Goal: Task Accomplishment & Management: Manage account settings

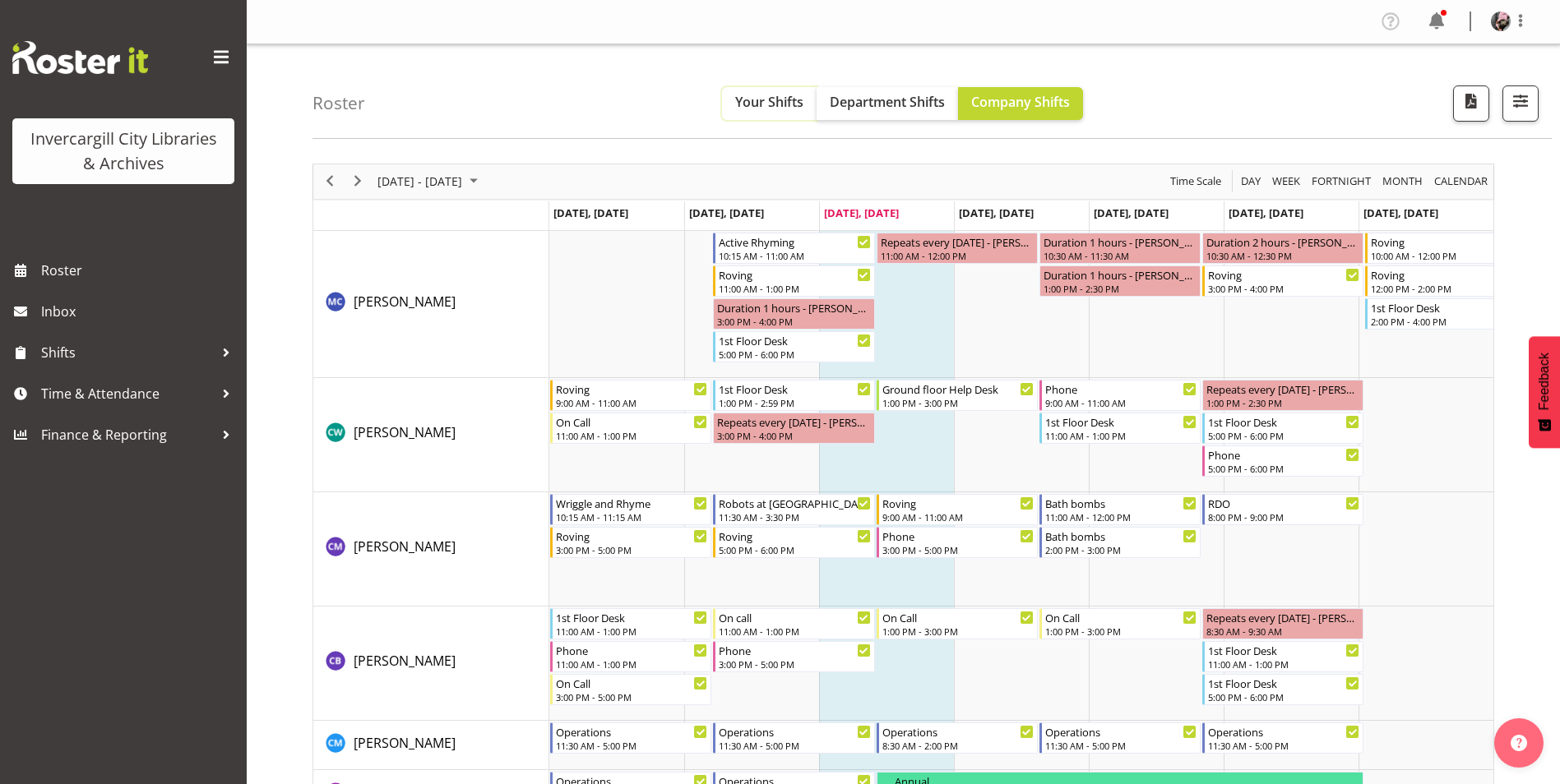
click at [780, 110] on span "Your Shifts" at bounding box center [769, 101] width 68 height 18
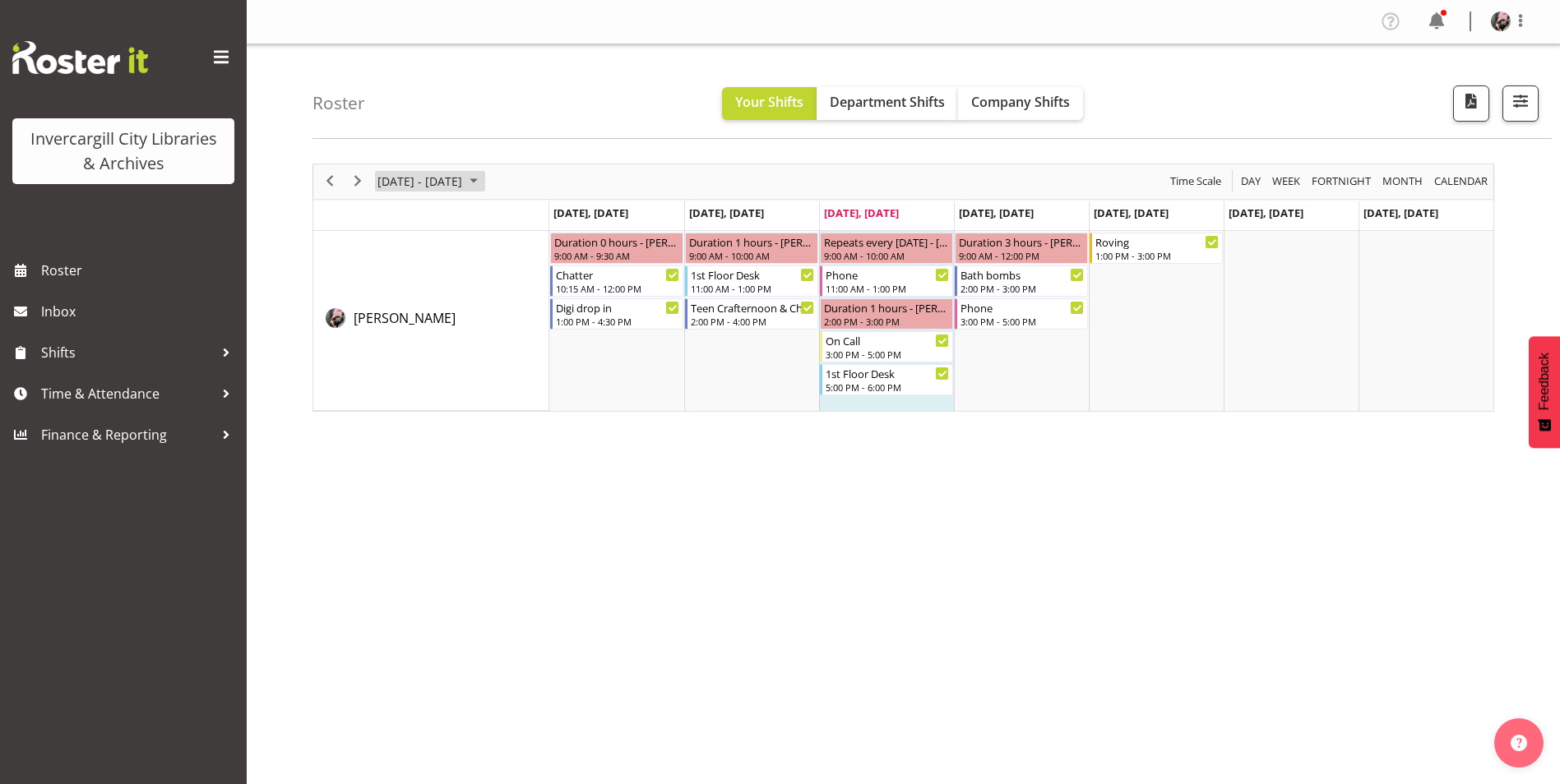
click at [395, 183] on span "Sep 29 - Oct 05, 2025" at bounding box center [420, 181] width 88 height 20
click at [576, 83] on div "Roster Your Shifts Department Shifts Company Shifts All Locations Clear Bluff L…" at bounding box center [933, 92] width 1240 height 94
click at [464, 180] on span "Sep 29 - Oct 05, 2025" at bounding box center [420, 181] width 88 height 20
click at [505, 311] on span "10" at bounding box center [499, 307] width 24 height 24
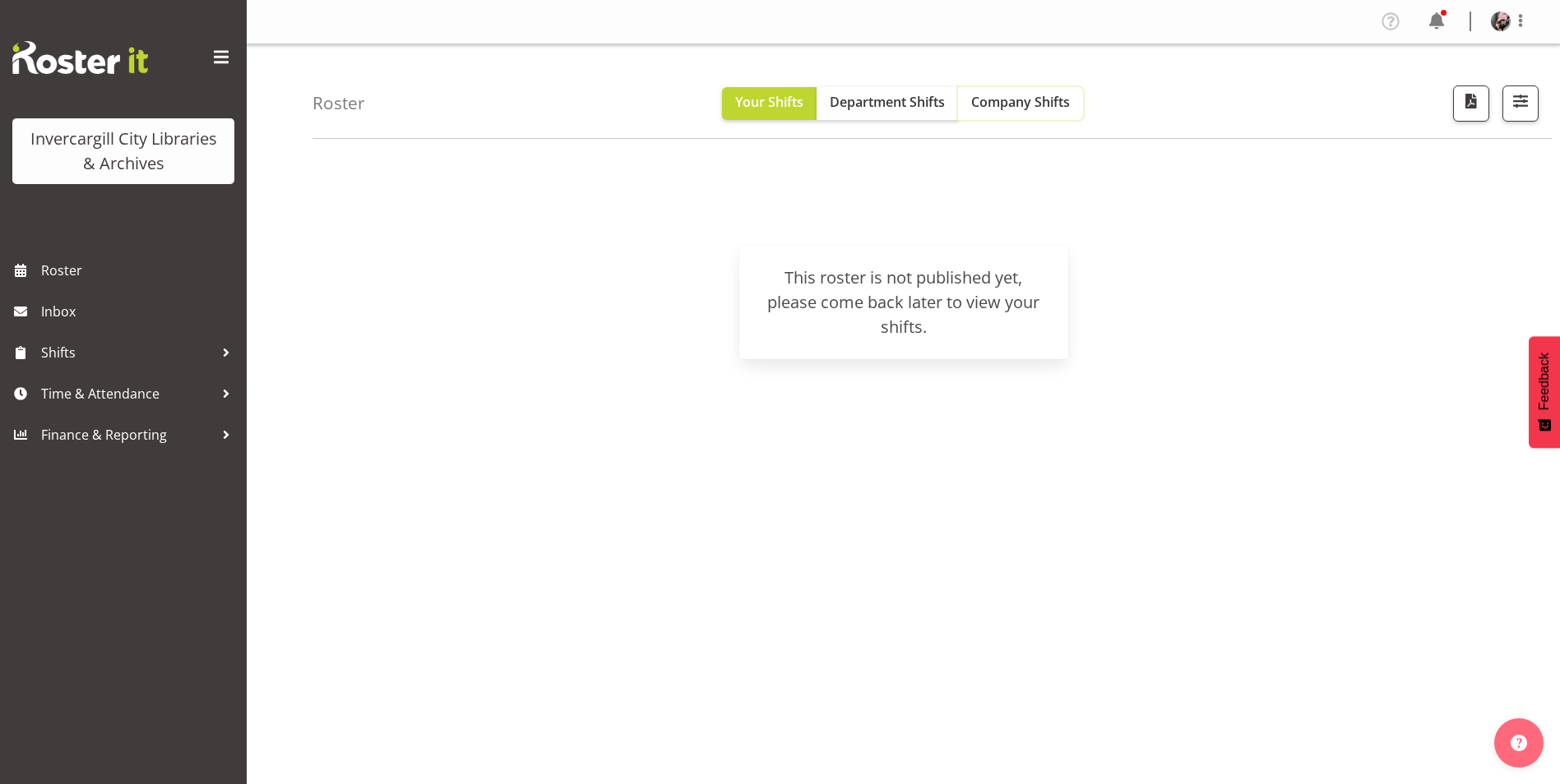
click at [1019, 94] on span "Company Shifts" at bounding box center [1020, 101] width 99 height 18
click at [784, 112] on button "Your Shifts" at bounding box center [769, 103] width 94 height 33
click at [1115, 235] on div "October 06 - 12, 2025 Today Timeline Day Timeline Week Timeline Fortnight Timel…" at bounding box center [936, 480] width 1247 height 658
click at [1001, 99] on span "Company Shifts" at bounding box center [1020, 101] width 99 height 18
click at [812, 105] on button "Your Shifts" at bounding box center [769, 103] width 94 height 33
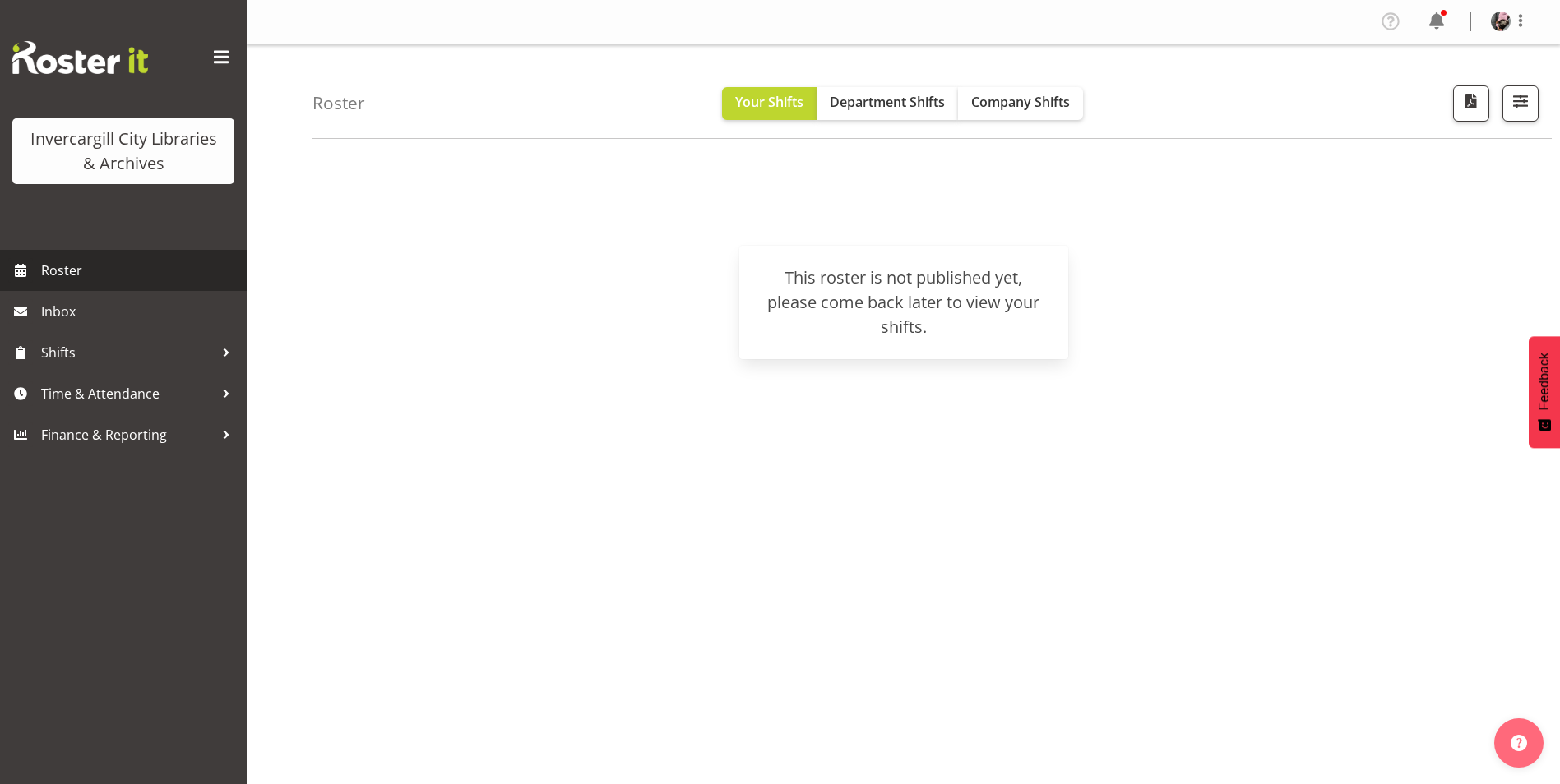
click at [89, 266] on span "Roster" at bounding box center [140, 270] width 197 height 24
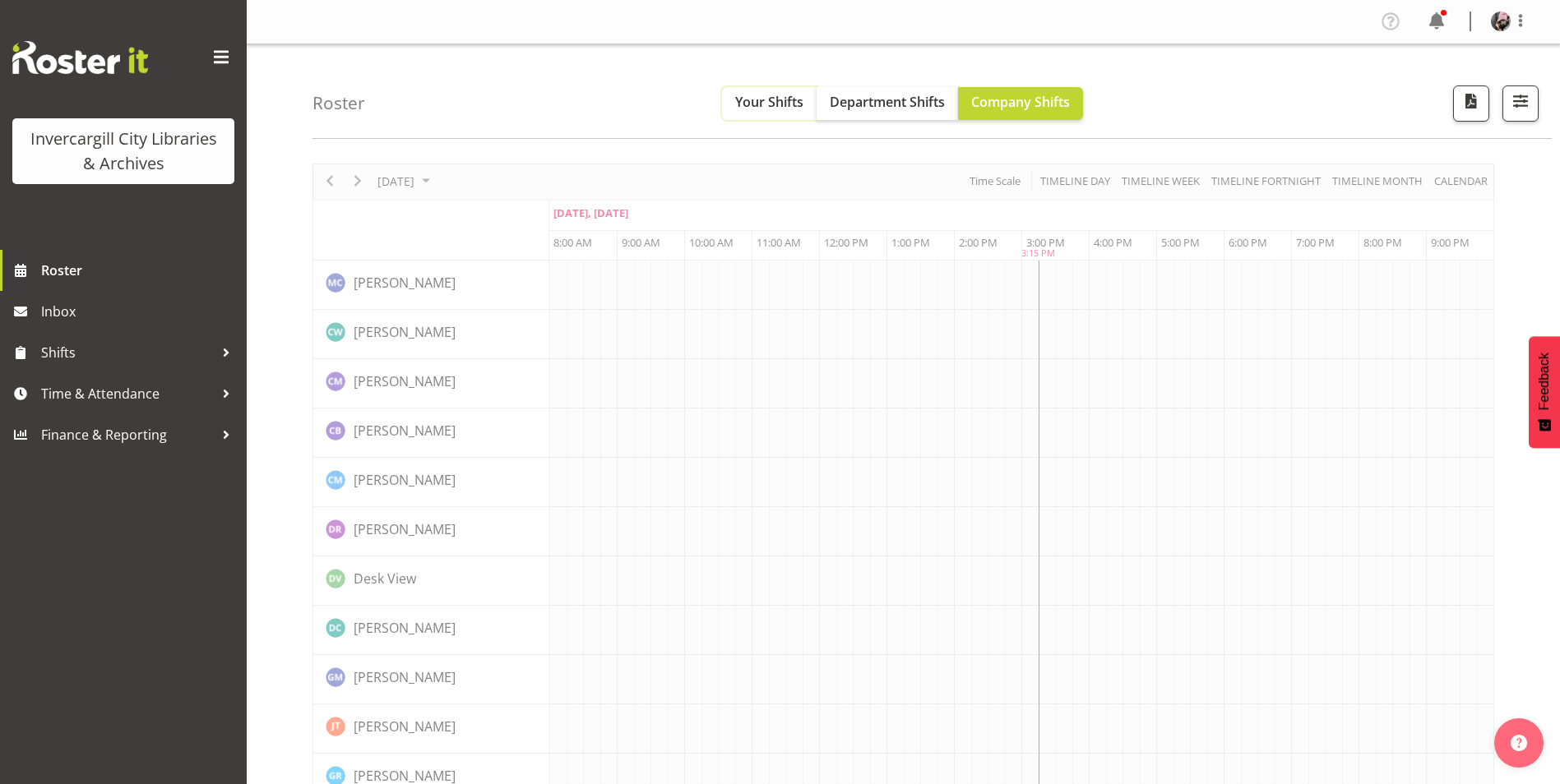
click at [757, 118] on button "Your Shifts" at bounding box center [769, 103] width 94 height 33
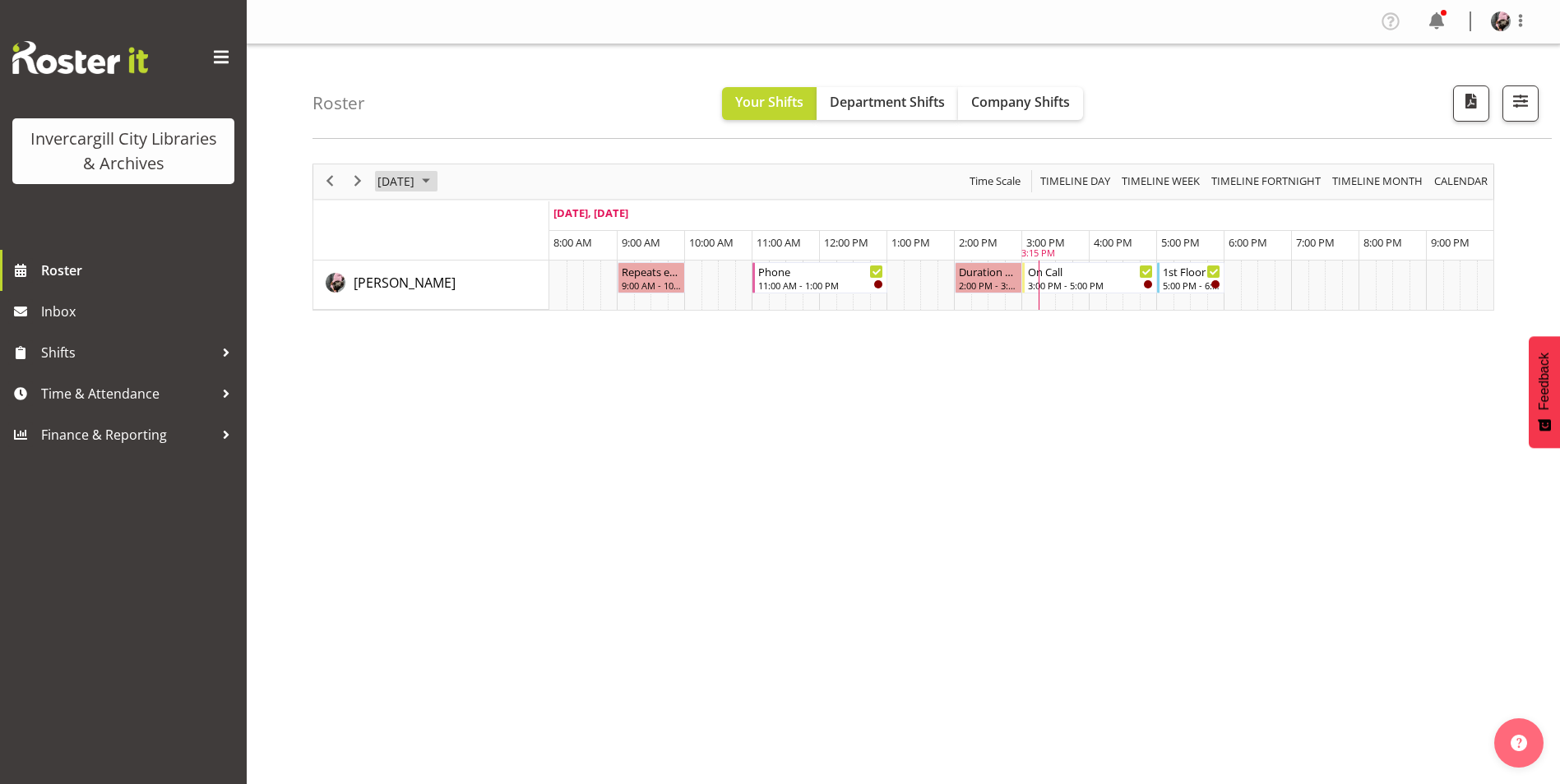
click at [436, 180] on span "October 2025" at bounding box center [425, 181] width 19 height 20
click at [529, 282] on span "3" at bounding box center [526, 279] width 24 height 24
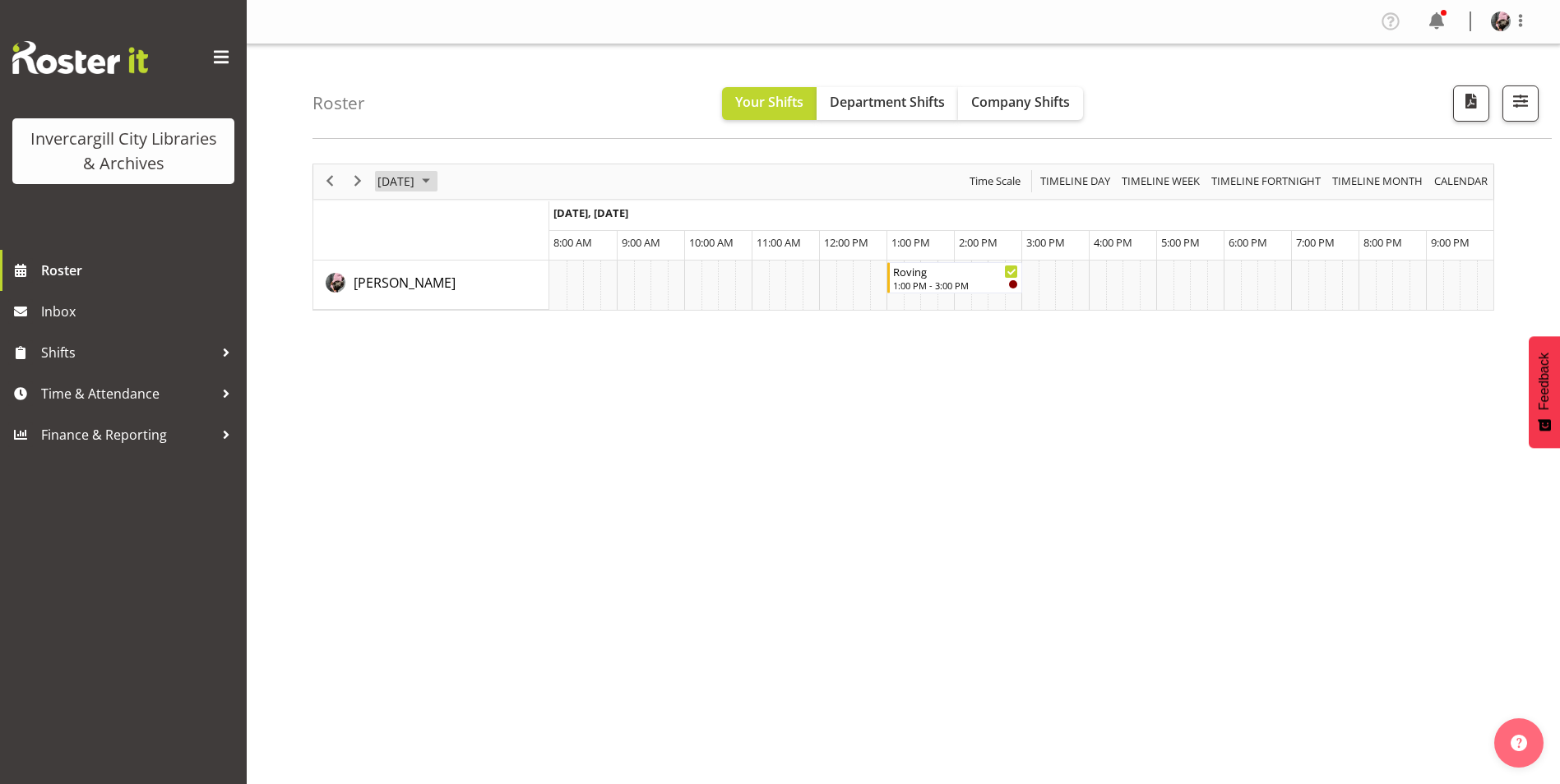
click at [416, 181] on span "October 3, 2025" at bounding box center [396, 181] width 40 height 20
click at [413, 311] on span "6" at bounding box center [421, 307] width 24 height 24
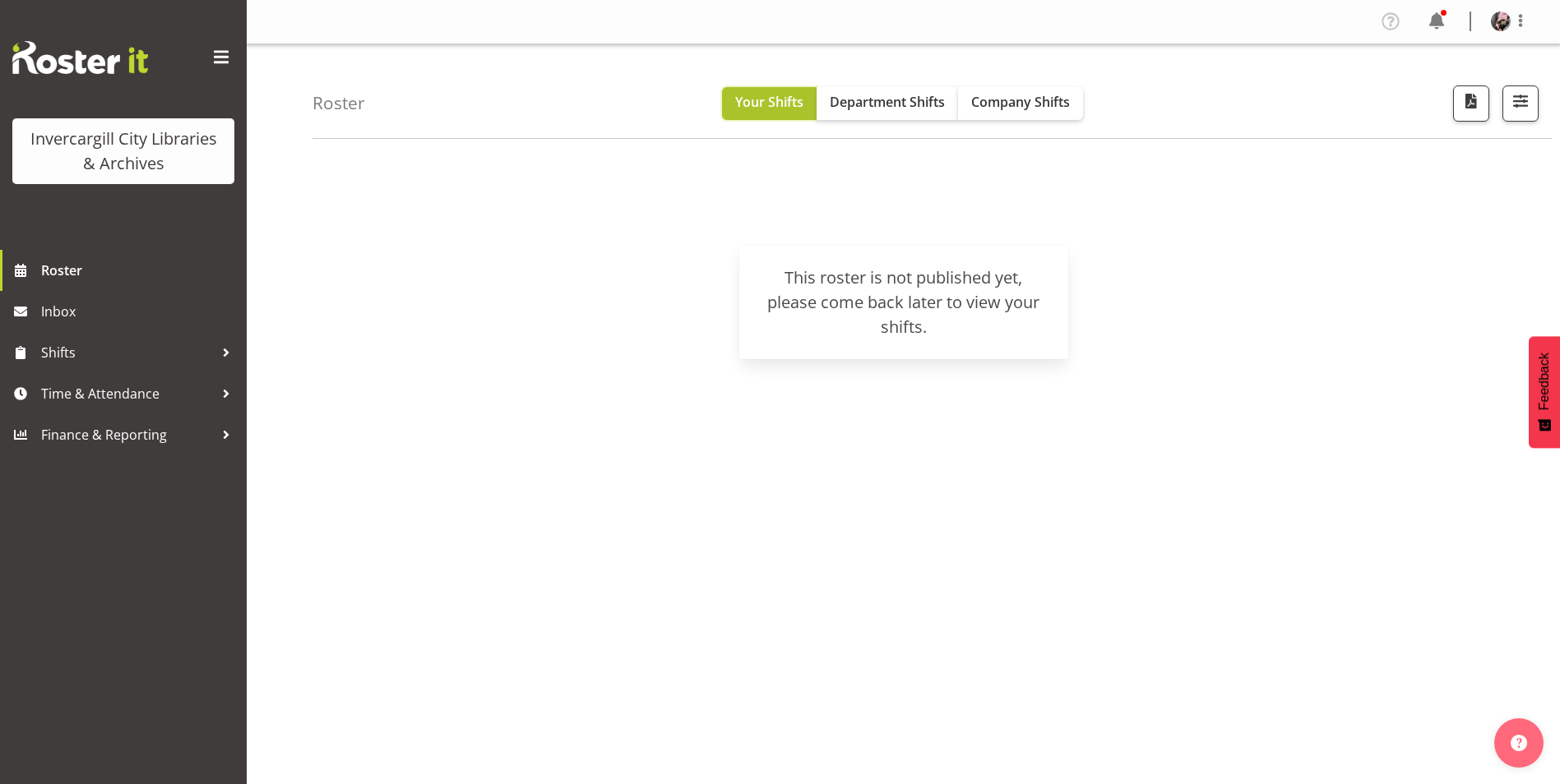
click at [731, 94] on button "Your Shifts" at bounding box center [769, 103] width 94 height 33
click at [740, 96] on span "Your Shifts" at bounding box center [769, 101] width 68 height 18
click at [88, 275] on span "Roster" at bounding box center [140, 270] width 197 height 24
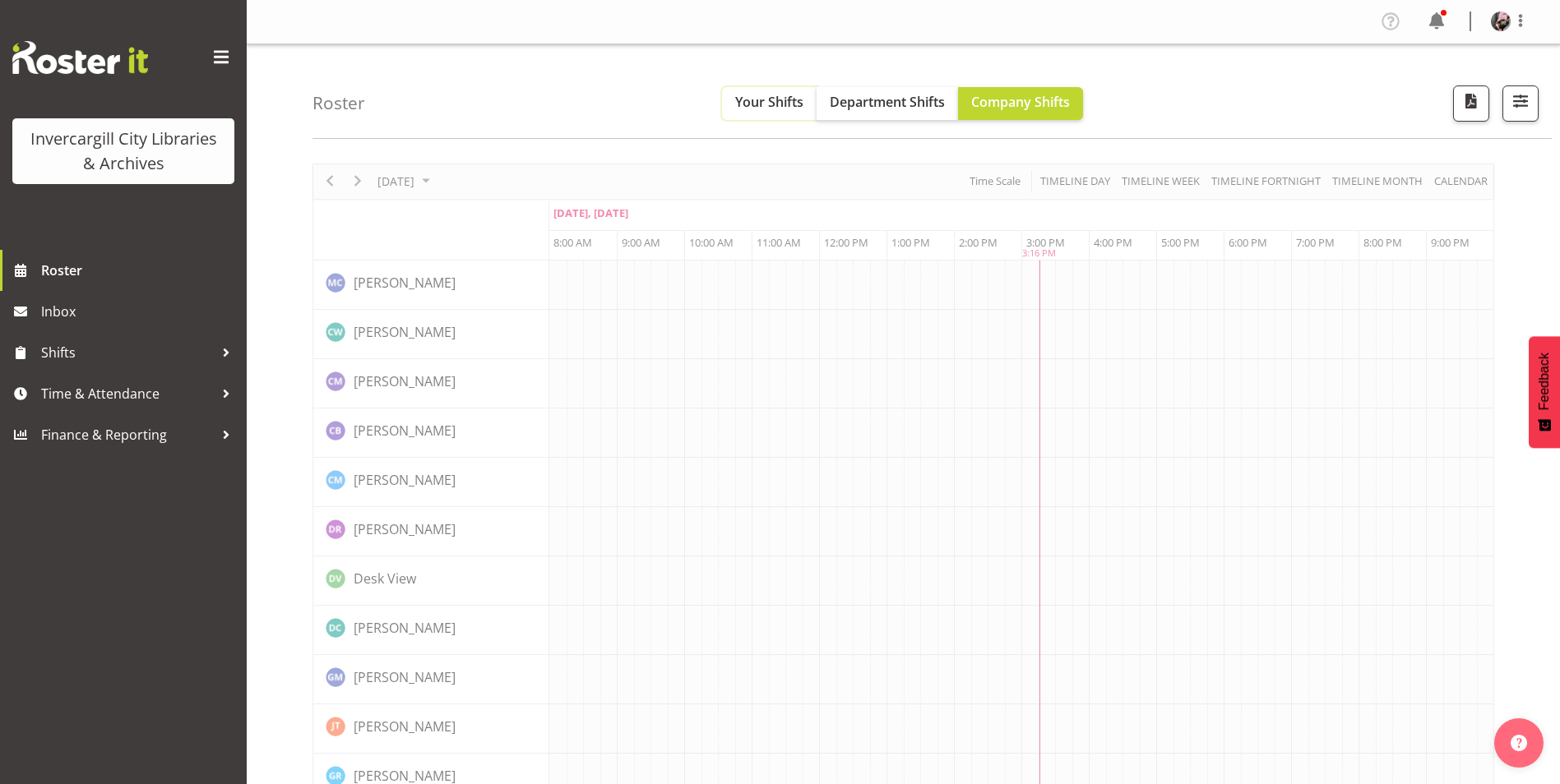
click at [761, 93] on span "Your Shifts" at bounding box center [769, 101] width 68 height 18
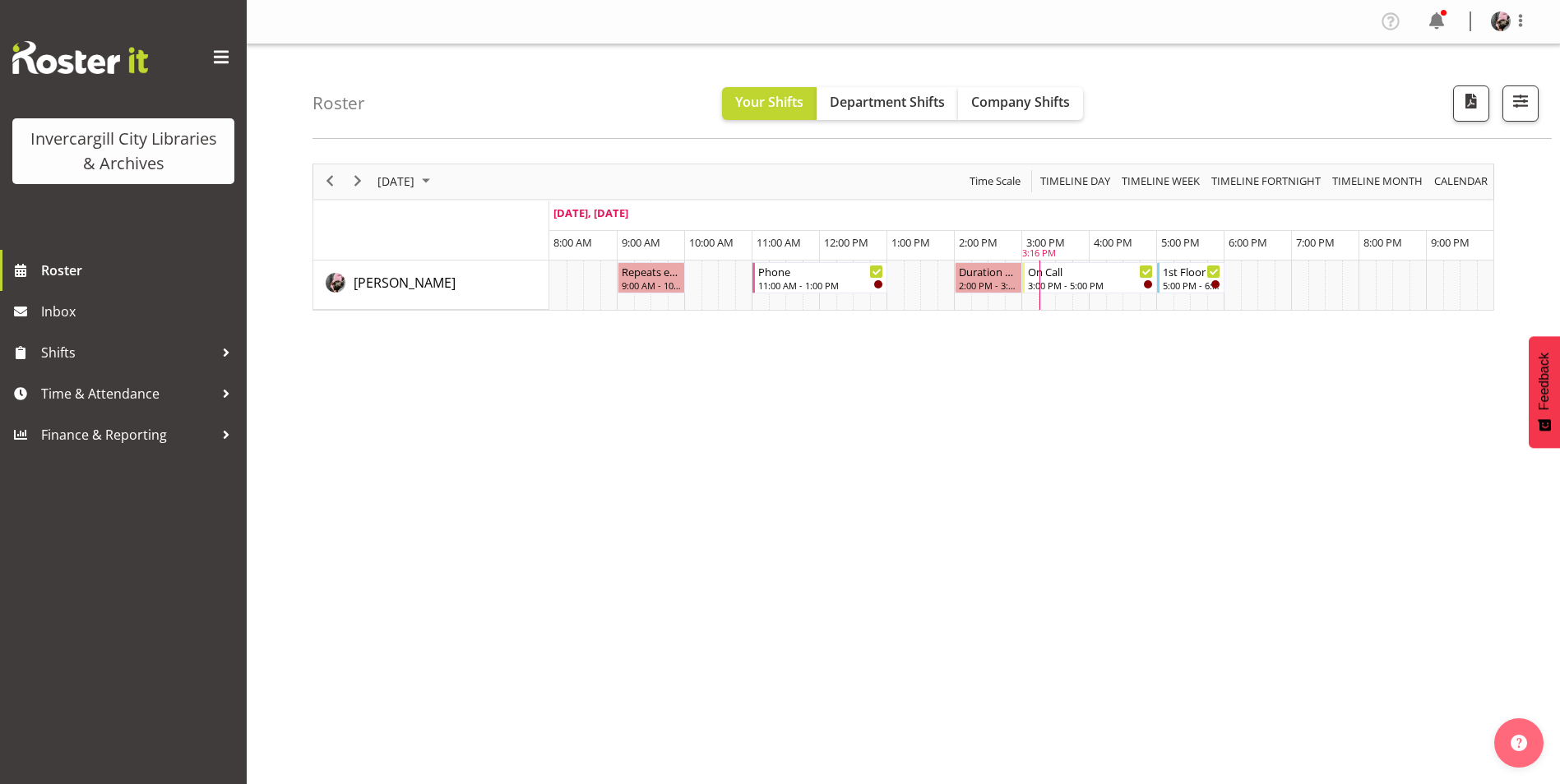
click at [440, 192] on div "October 1, 2025" at bounding box center [406, 181] width 68 height 35
click at [533, 277] on span "3" at bounding box center [526, 279] width 24 height 24
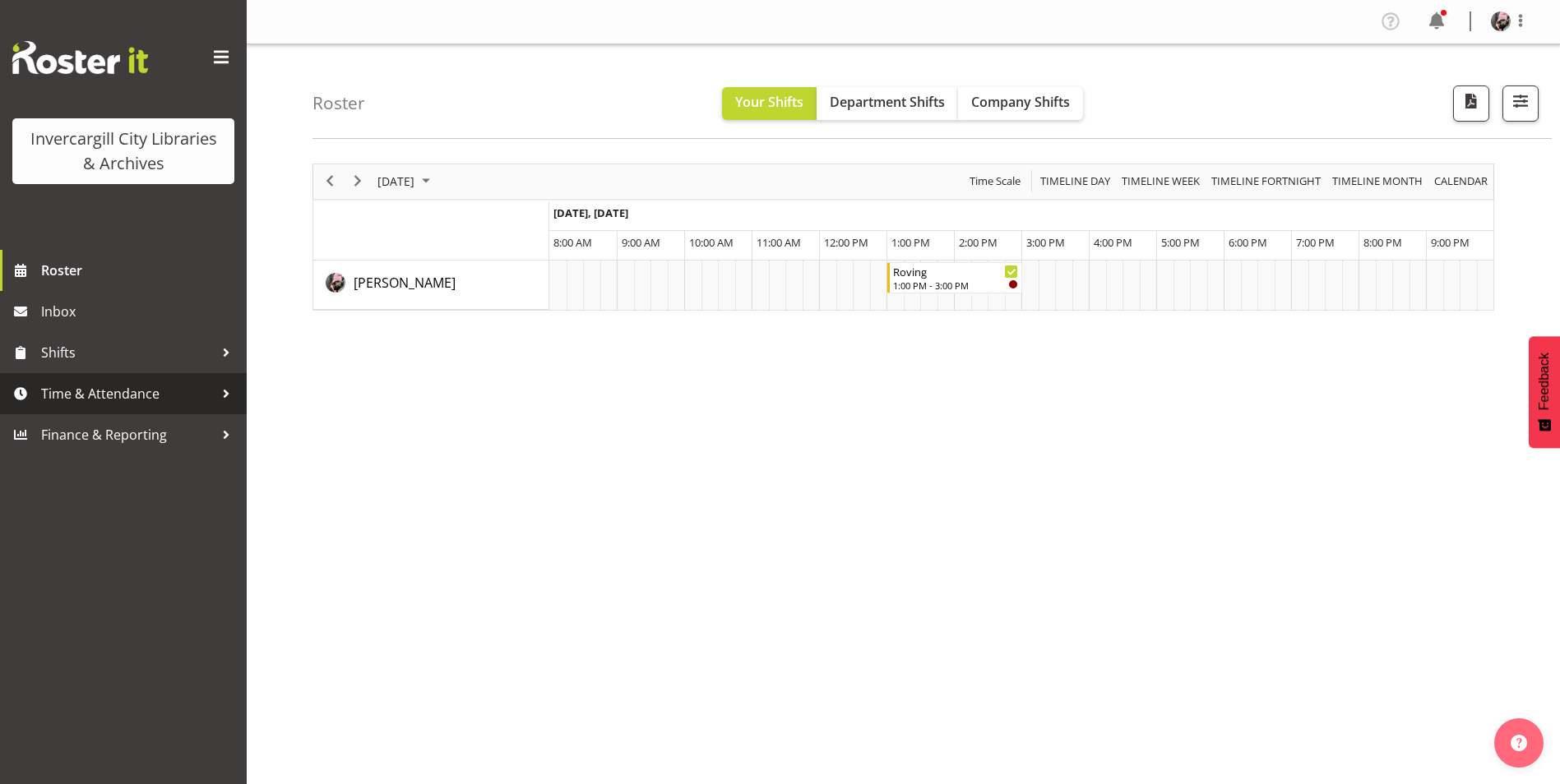
click at [175, 403] on span "Time & Attendance" at bounding box center [127, 394] width 173 height 24
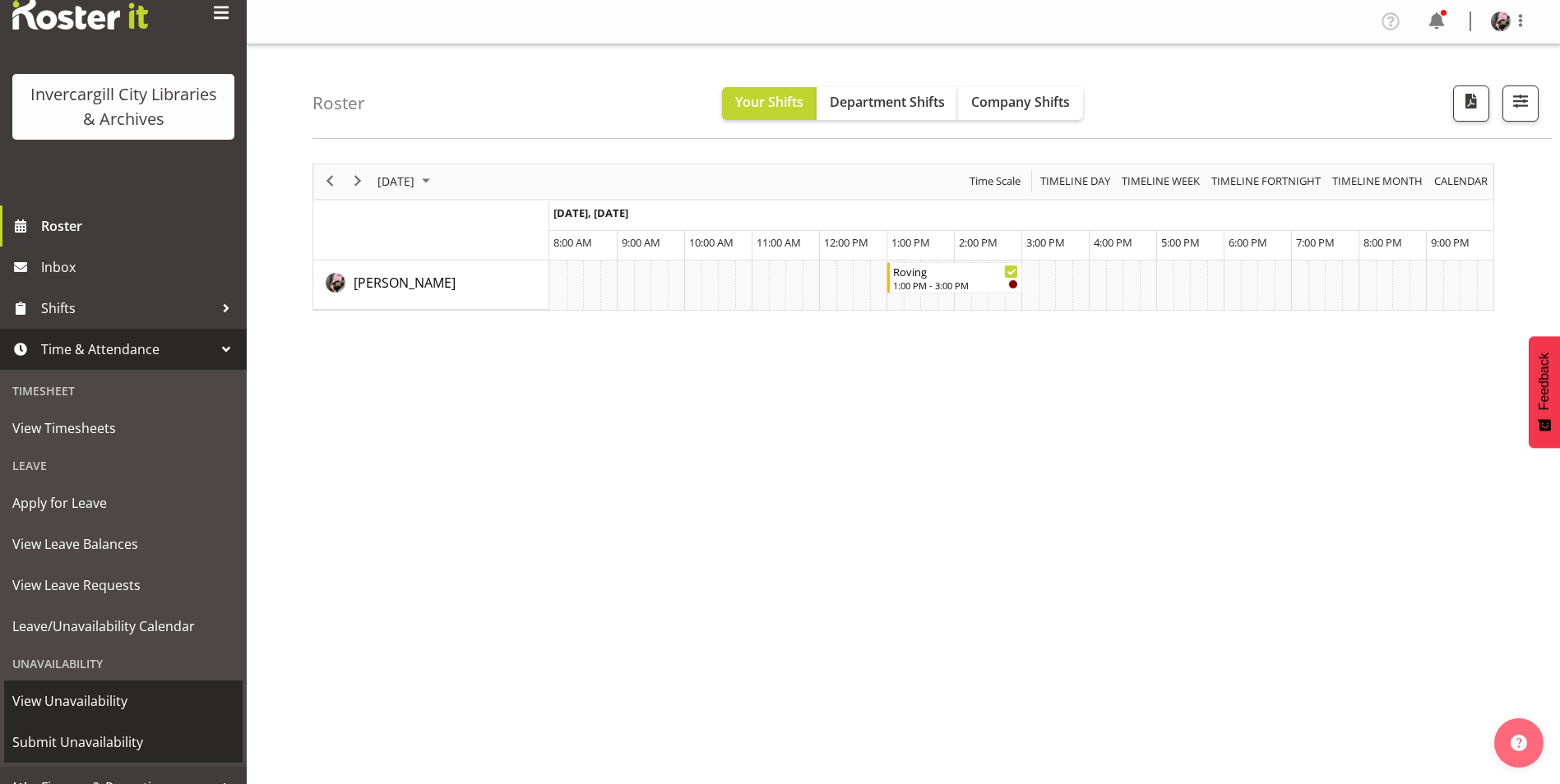
scroll to position [68, 0]
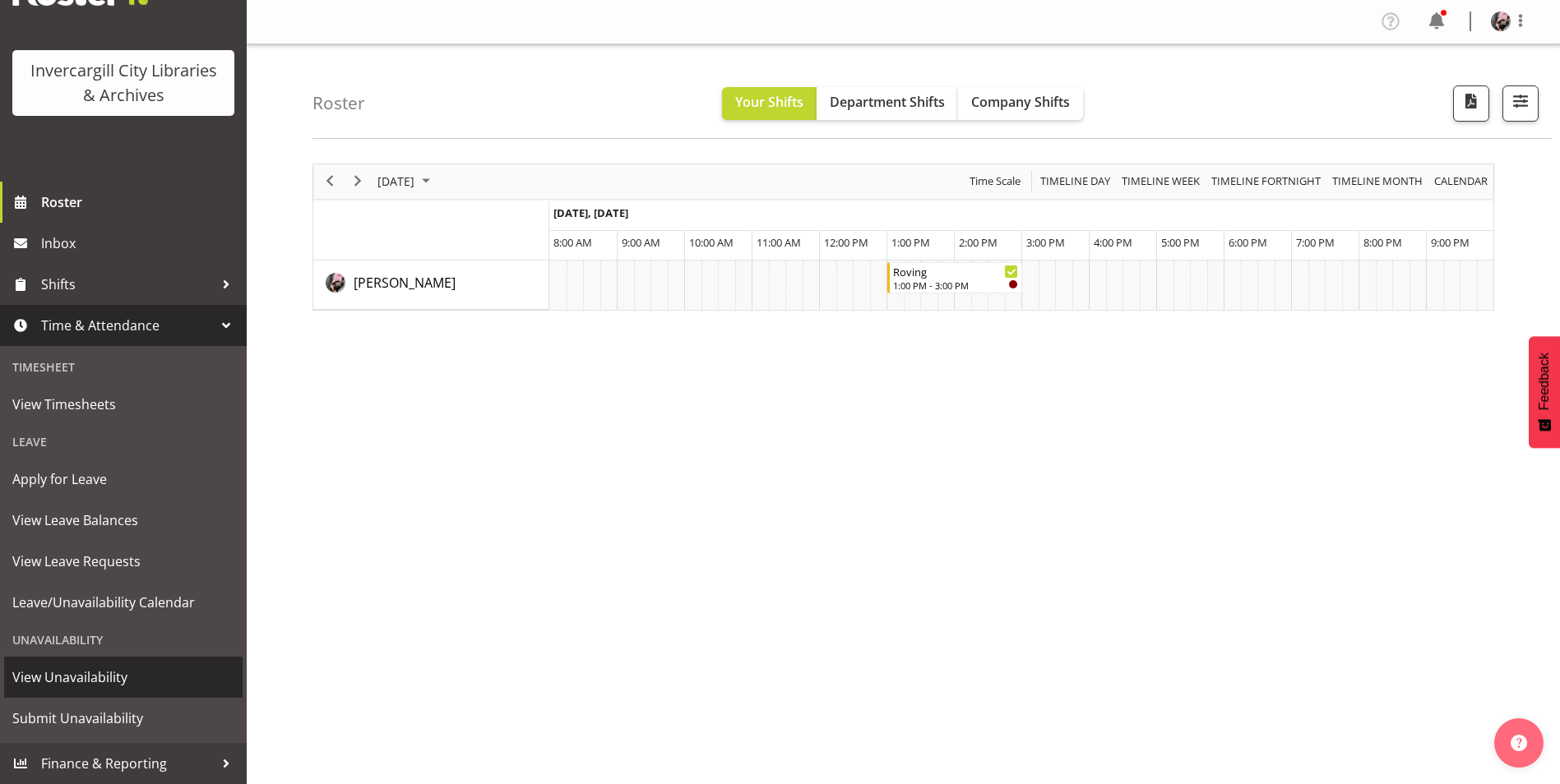
click at [139, 679] on span "View Unavailability" at bounding box center [123, 677] width 222 height 24
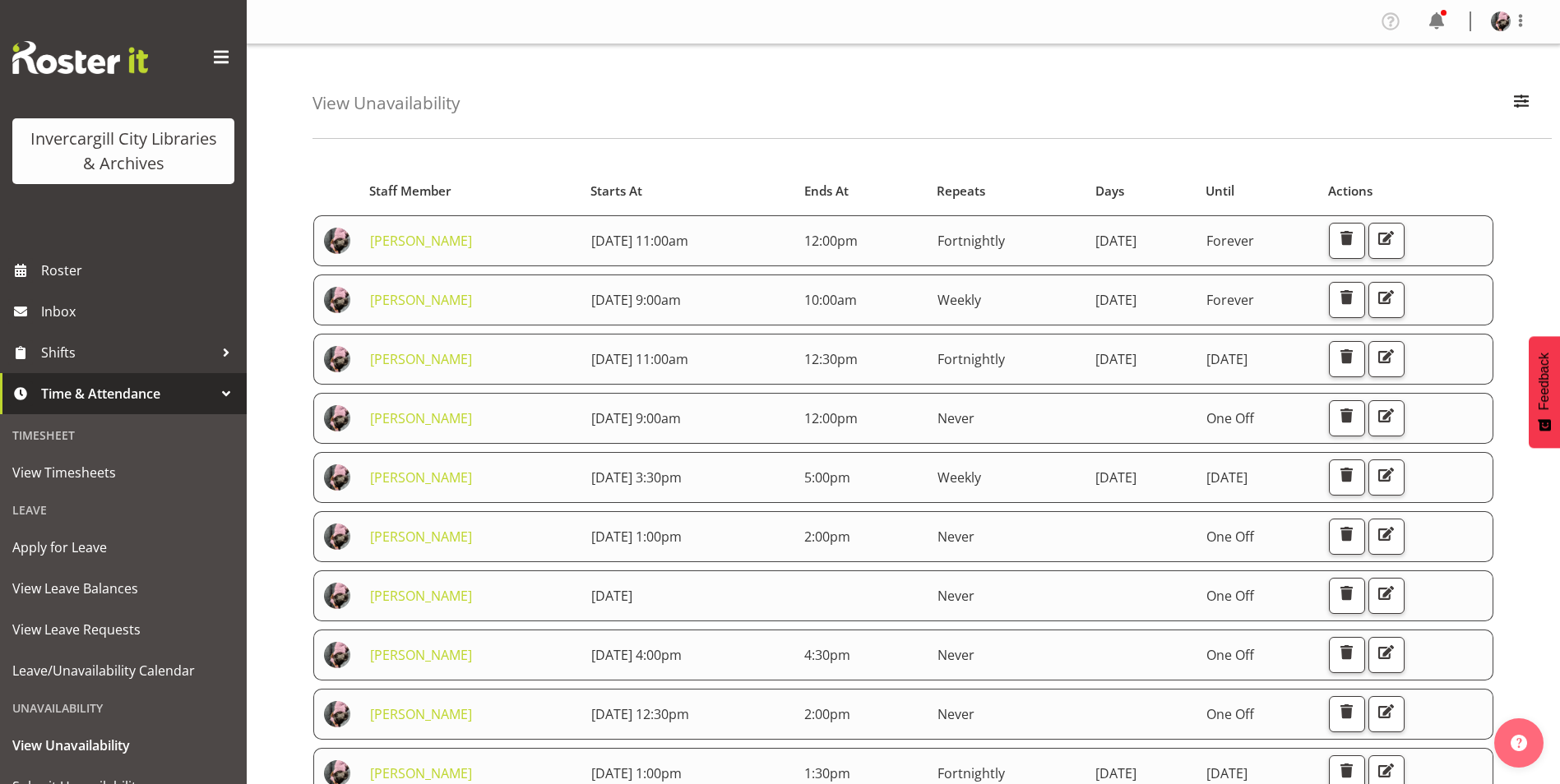
click at [907, 111] on div "View Unavailability Search Search for a particular employee Showing current una…" at bounding box center [933, 92] width 1240 height 94
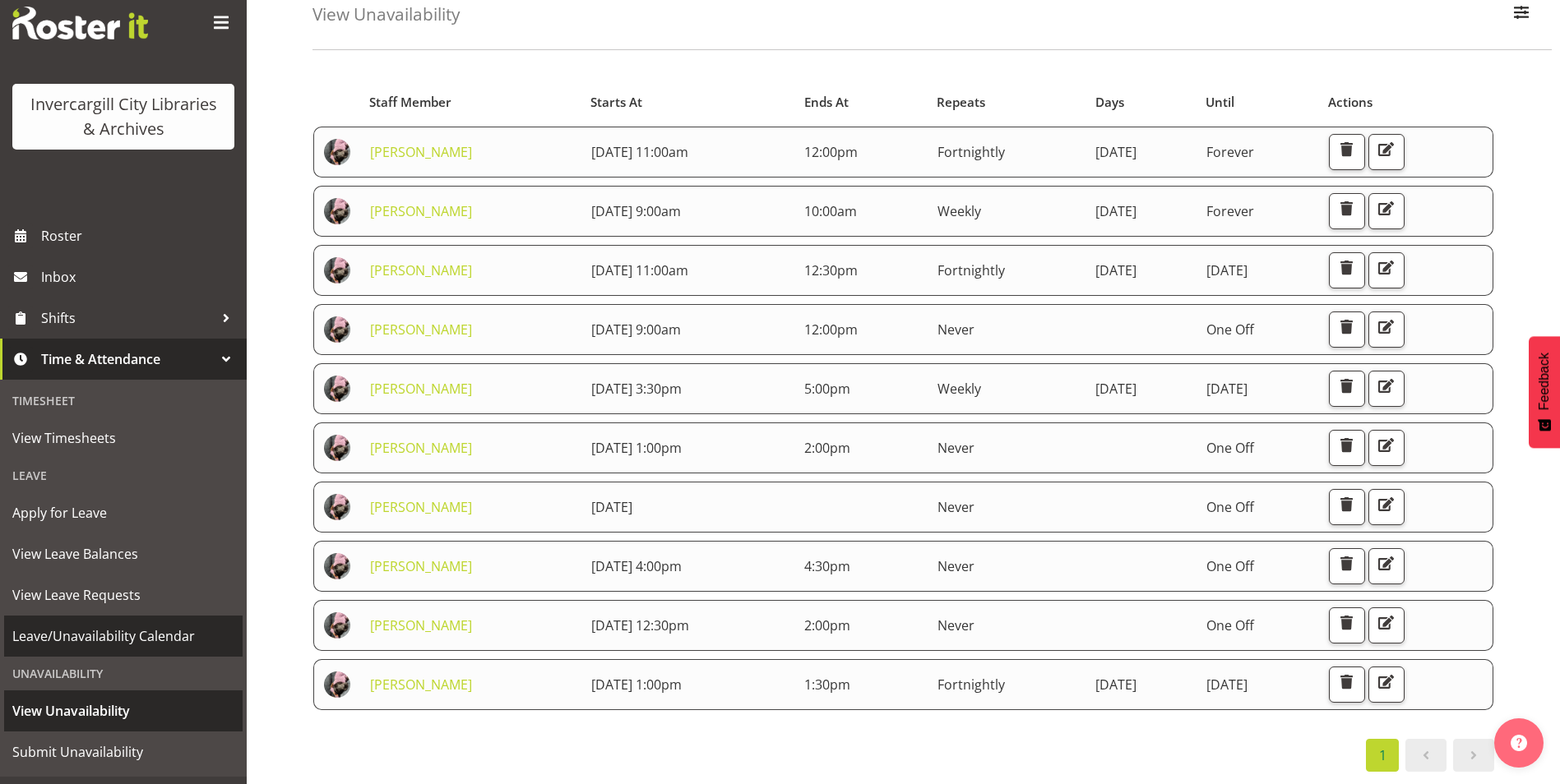
scroll to position [68, 0]
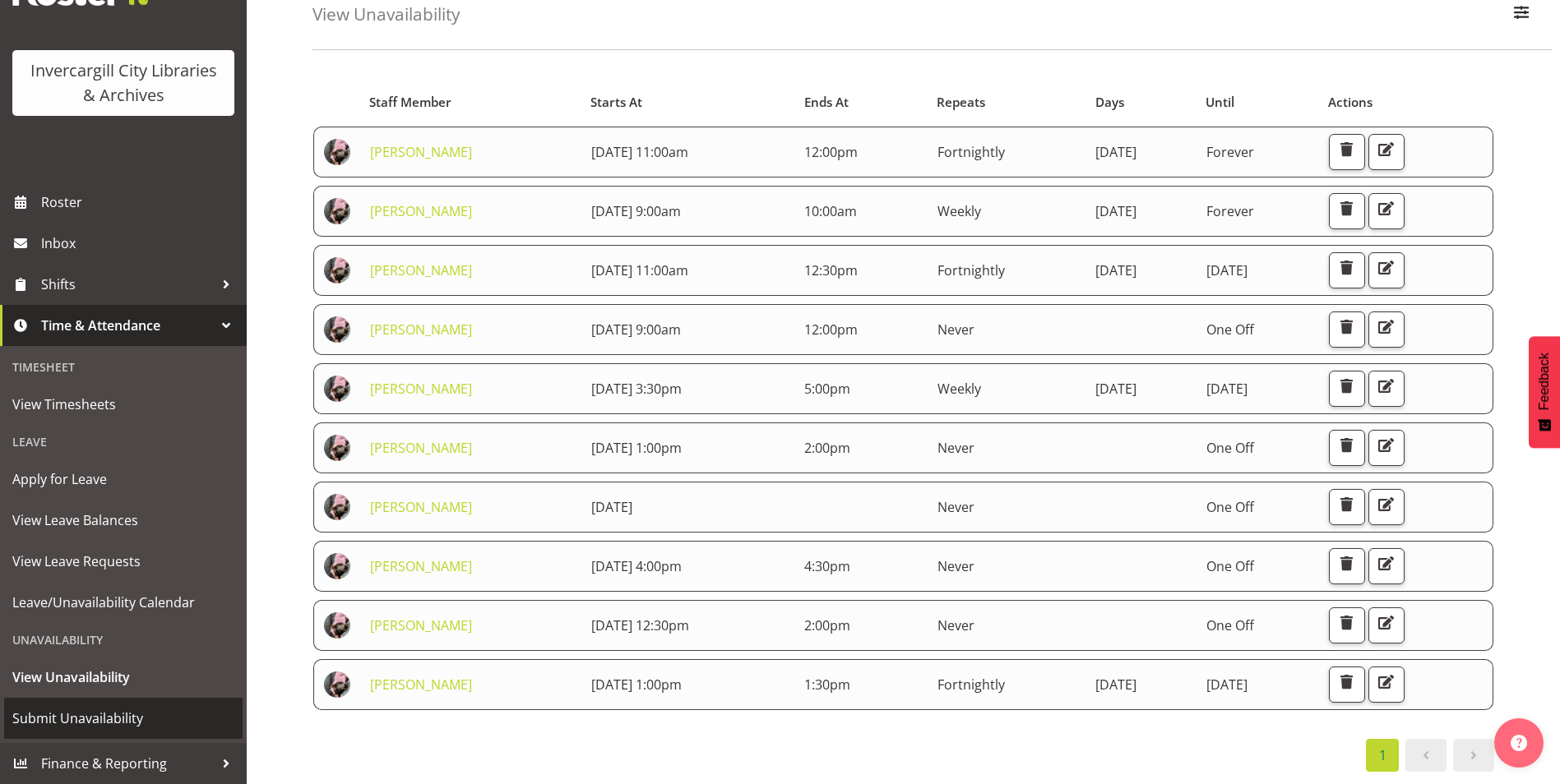
click at [119, 717] on span "Submit Unavailability" at bounding box center [123, 718] width 222 height 24
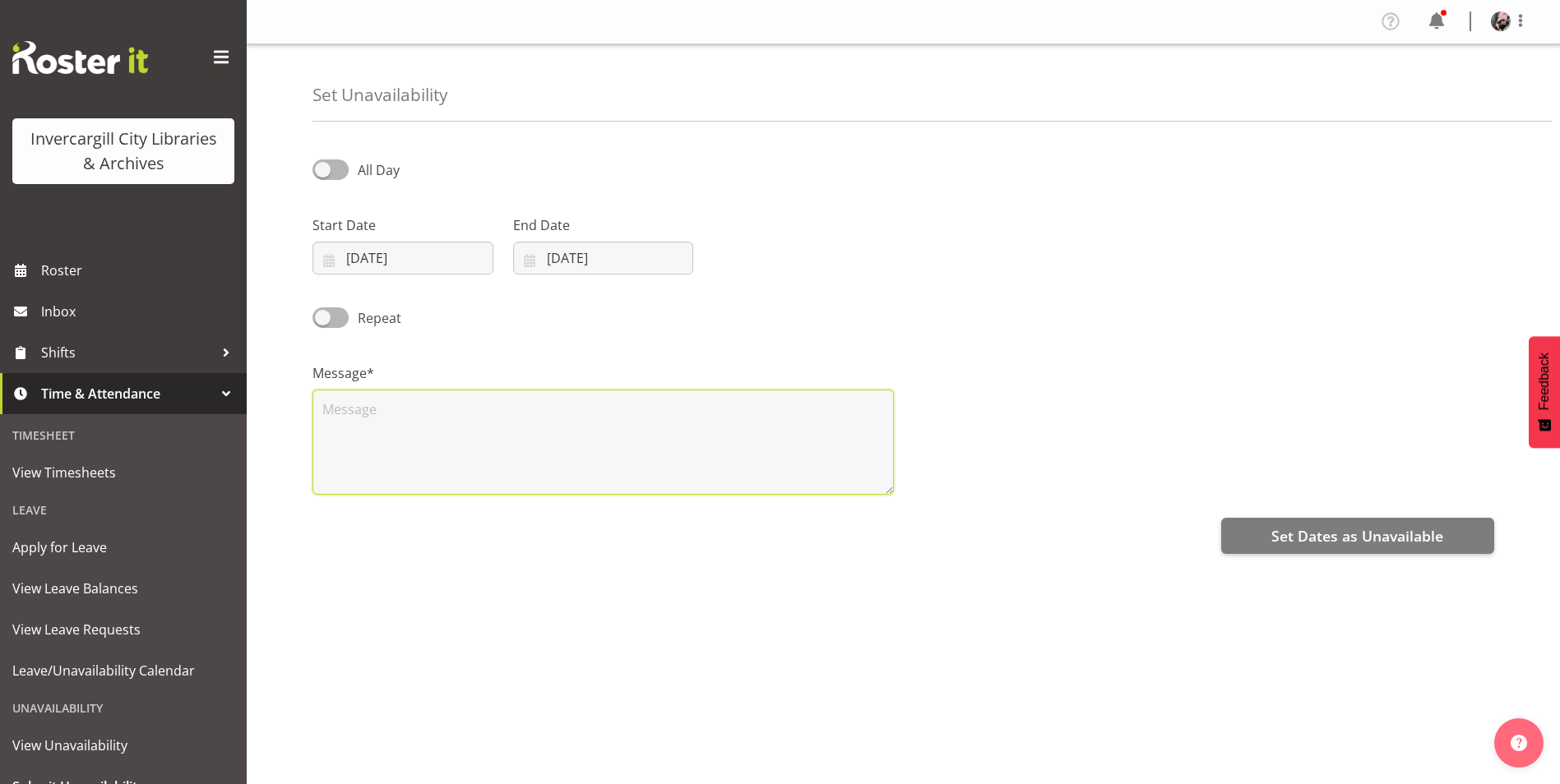
click at [356, 407] on textarea at bounding box center [603, 442] width 581 height 105
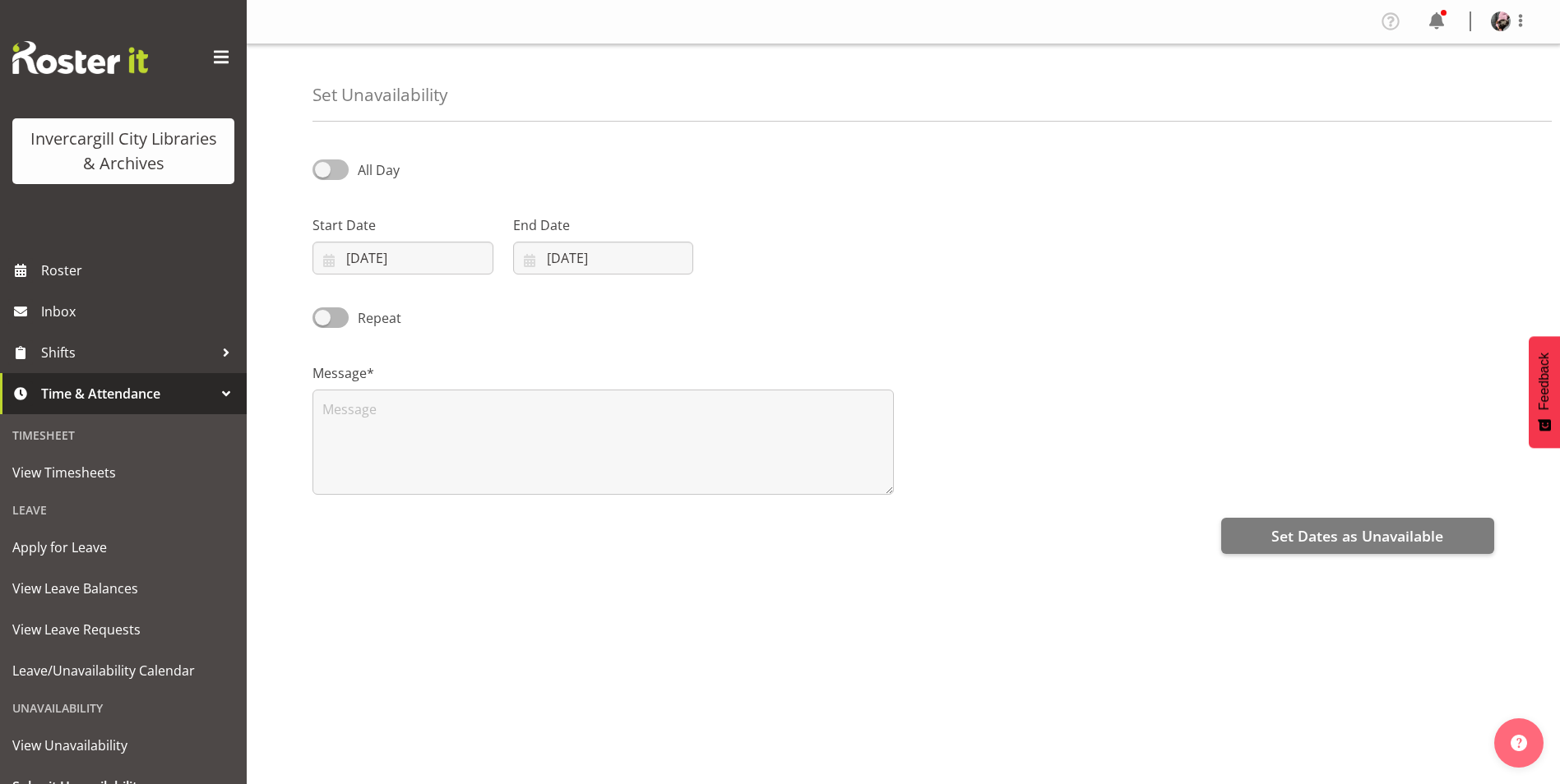
click at [336, 175] on span at bounding box center [331, 169] width 36 height 20
click at [323, 175] on input "All Day" at bounding box center [318, 169] width 11 height 11
checkbox input "true"
select select "15"
select select "16"
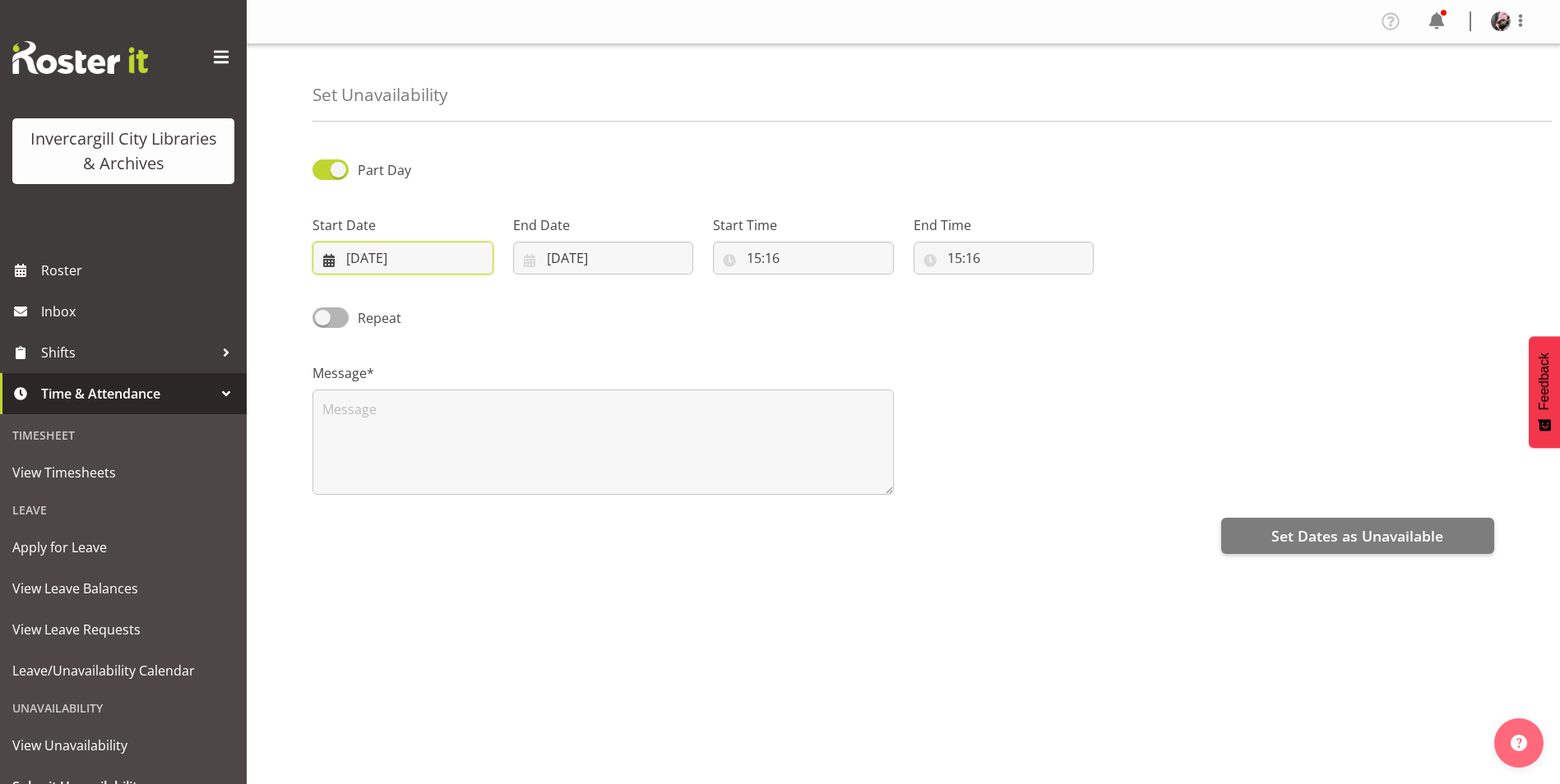
click at [382, 266] on input "01/10/2025" at bounding box center [403, 258] width 181 height 33
click at [508, 399] on span "3" at bounding box center [510, 392] width 7 height 16
type input "03/10/2025"
click at [562, 257] on input "01/10/2025" at bounding box center [604, 258] width 181 height 33
click at [718, 399] on link "3" at bounding box center [710, 393] width 33 height 32
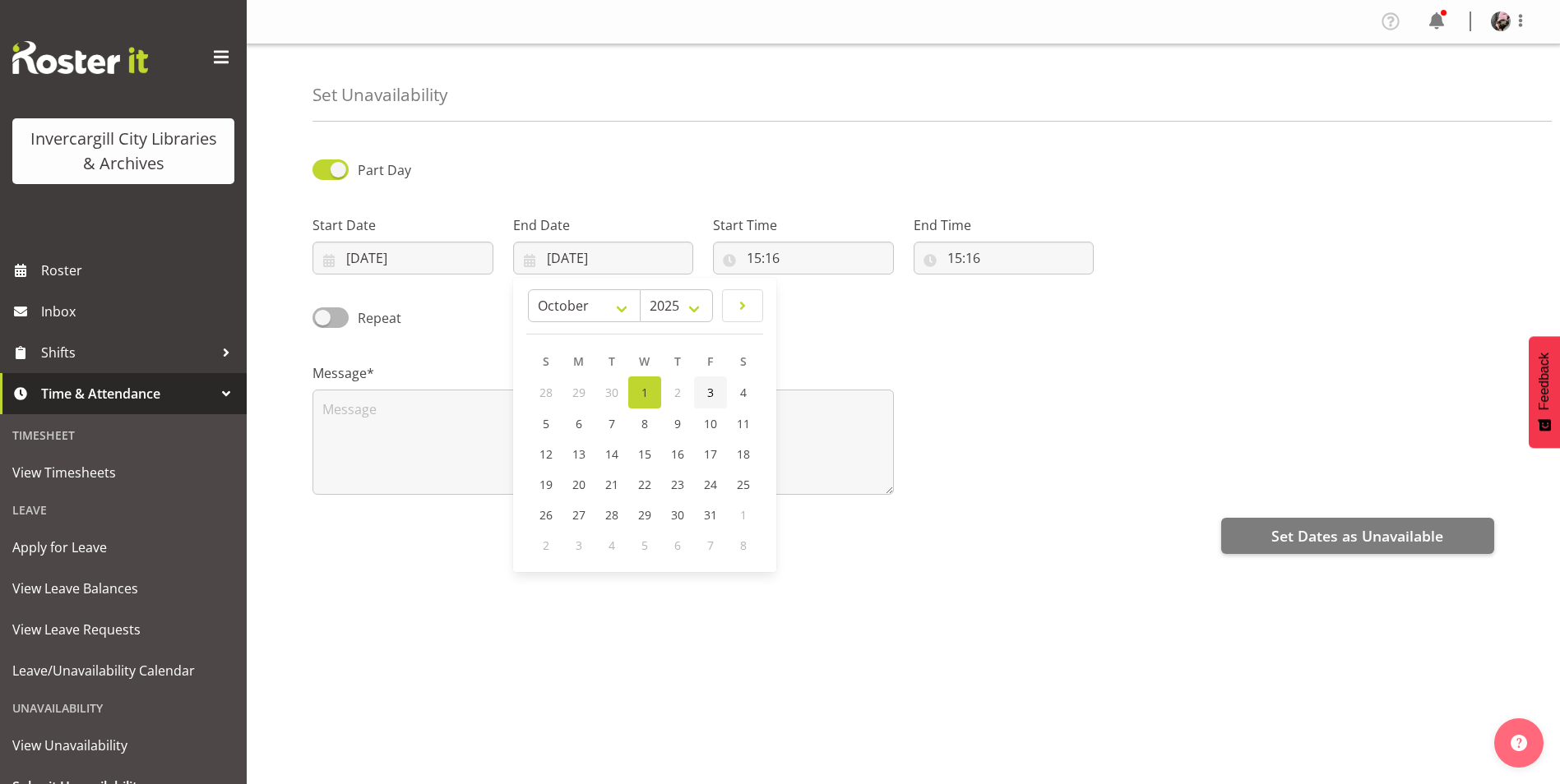
type input "03/10/2025"
click at [785, 262] on input "15:16" at bounding box center [804, 258] width 181 height 33
click at [816, 298] on select "00 01 02 03 04 05 06 07 08 09 10 11 12 13 14 15 16 17 18 19 20 21 22 23" at bounding box center [826, 300] width 37 height 33
click at [807, 284] on select "00 01 02 03 04 05 06 07 08 09 10 11 12 13 14 15 16 17 18 19 20 21 22 23" at bounding box center [826, 300] width 37 height 33
click at [869, 311] on select "00 01 02 03 04 05 06 07 08 09 10 11 12 13 14 15 16 17 18 19 20 21 22 23 24 25 2…" at bounding box center [868, 300] width 37 height 33
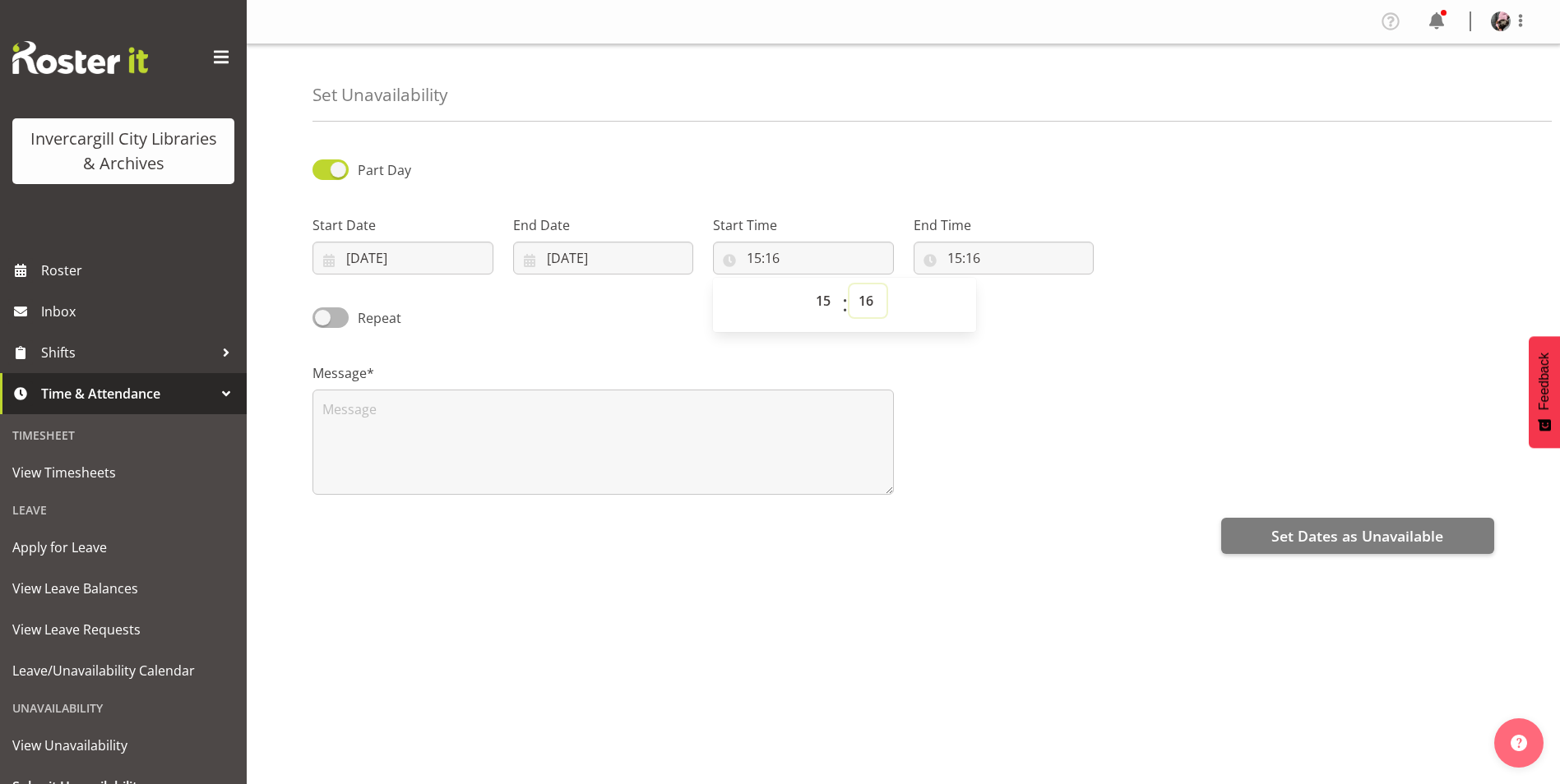
select select "30"
click at [849, 284] on select "00 01 02 03 04 05 06 07 08 09 10 11 12 13 14 15 16 17 18 19 20 21 22 23 24 25 2…" at bounding box center [868, 300] width 37 height 33
type input "15:30"
click at [937, 258] on input "15:16" at bounding box center [1003, 258] width 181 height 33
click at [961, 258] on input "15:16" at bounding box center [1003, 258] width 181 height 33
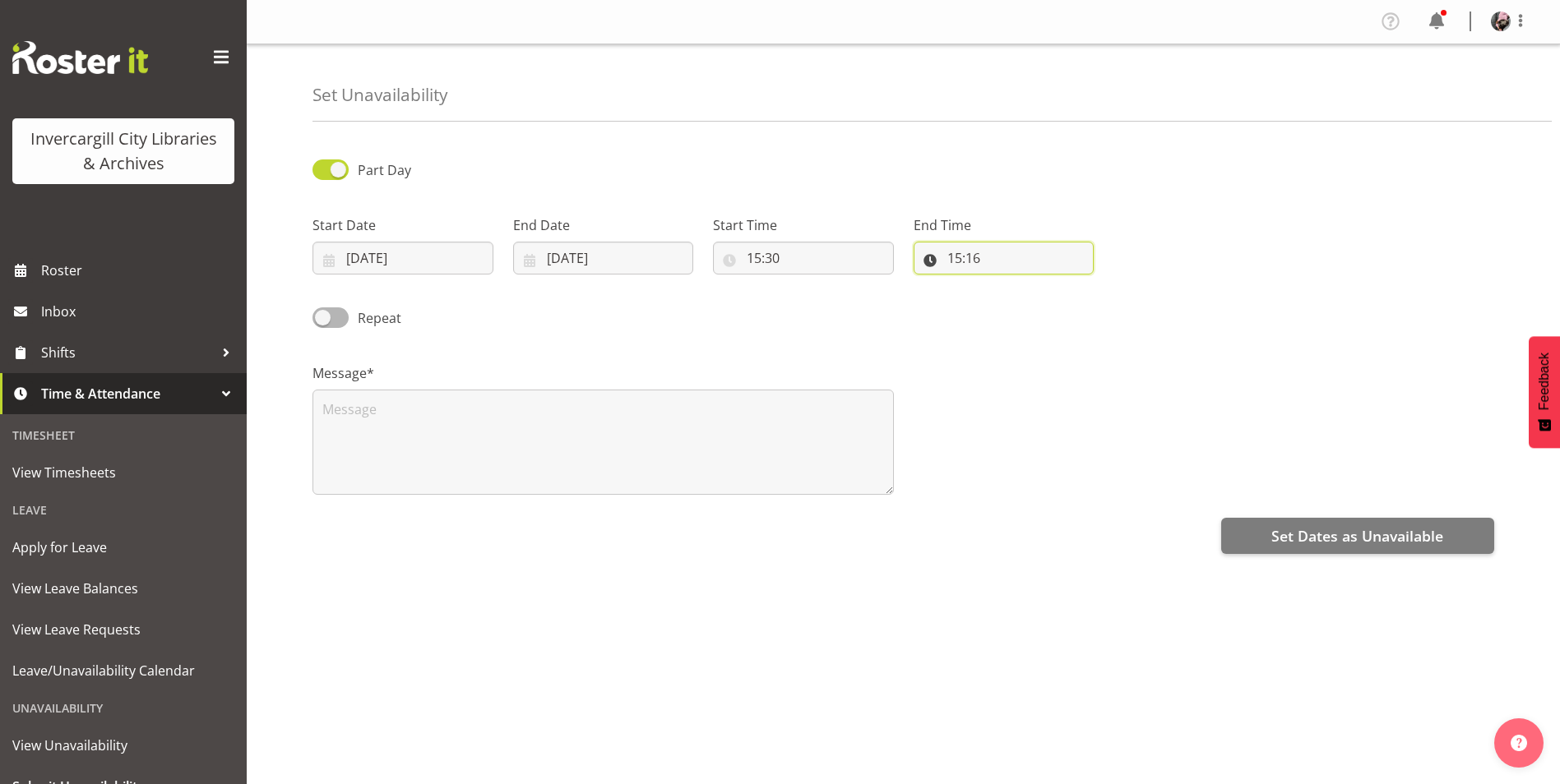
click at [961, 258] on input "15:16" at bounding box center [1003, 258] width 181 height 33
drag, startPoint x: 961, startPoint y: 258, endPoint x: 1024, endPoint y: 301, distance: 76.3
click at [1024, 301] on select "00 01 02 03 04 05 06 07 08 09 10 11 12 13 14 15 16 17 18 19 20 21 22 23" at bounding box center [1026, 300] width 37 height 33
select select "17"
click at [1008, 284] on select "00 01 02 03 04 05 06 07 08 09 10 11 12 13 14 15 16 17 18 19 20 21 22 23" at bounding box center [1026, 300] width 37 height 33
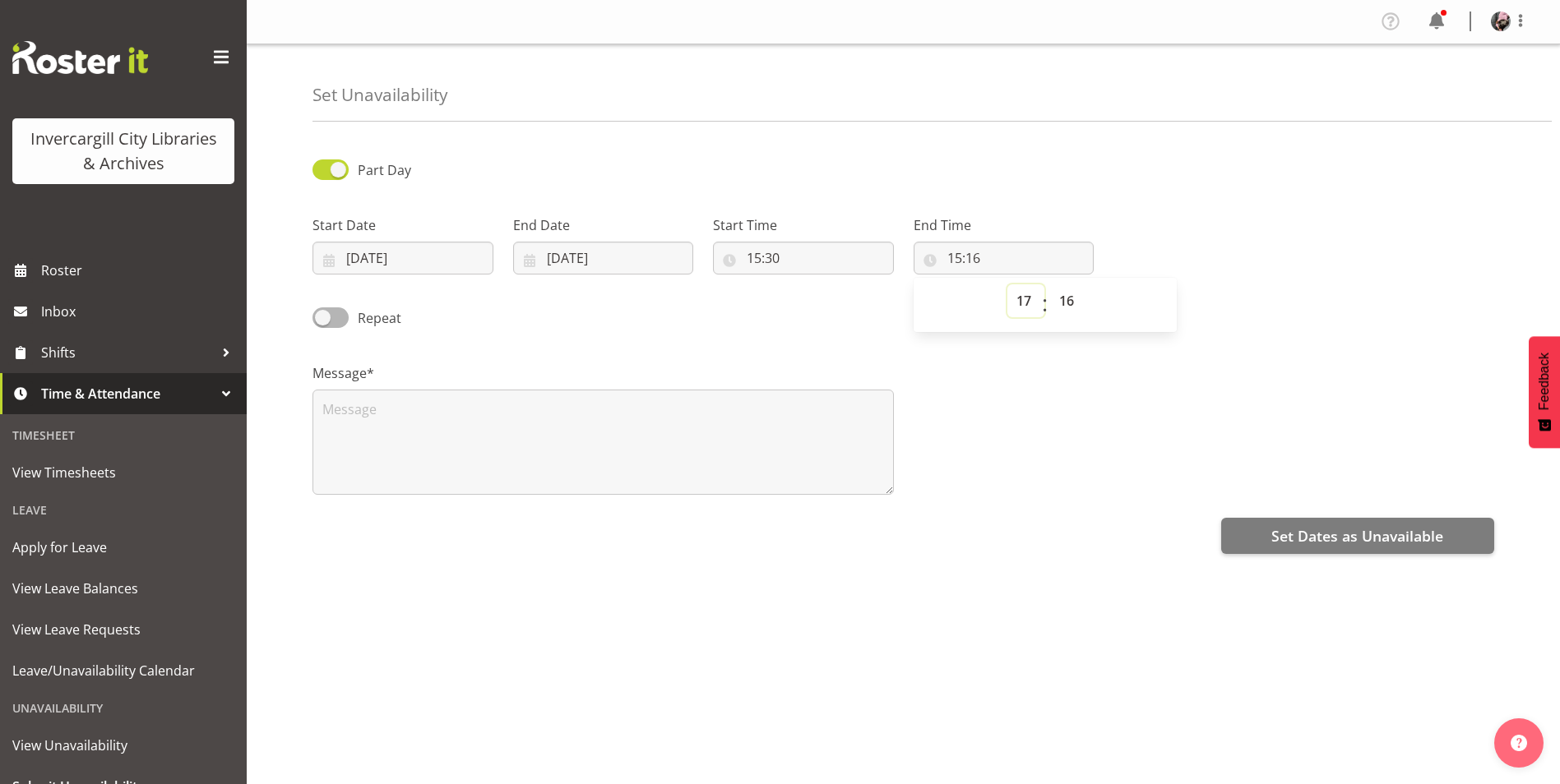
type input "17:16"
click at [1059, 301] on select "00 01 02 03 04 05 06 07 08 09 10 11 12 13 14 15 16 17 18 19 20 21 22 23 24 25 2…" at bounding box center [1068, 300] width 37 height 33
select select "0"
click at [1050, 284] on select "00 01 02 03 04 05 06 07 08 09 10 11 12 13 14 15 16 17 18 19 20 21 22 23 24 25 2…" at bounding box center [1068, 300] width 37 height 33
type input "17:00"
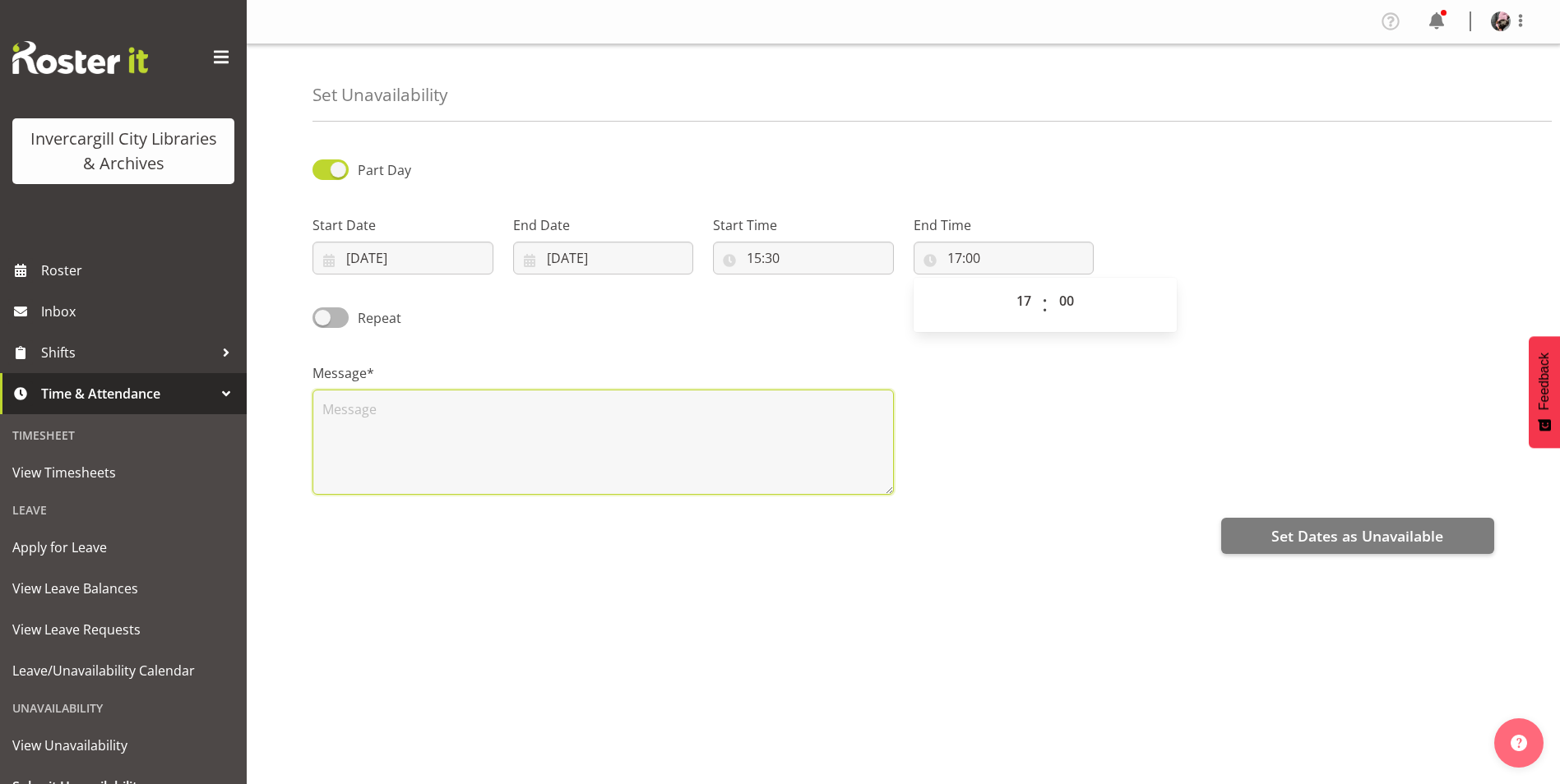
click at [599, 402] on textarea at bounding box center [603, 442] width 581 height 105
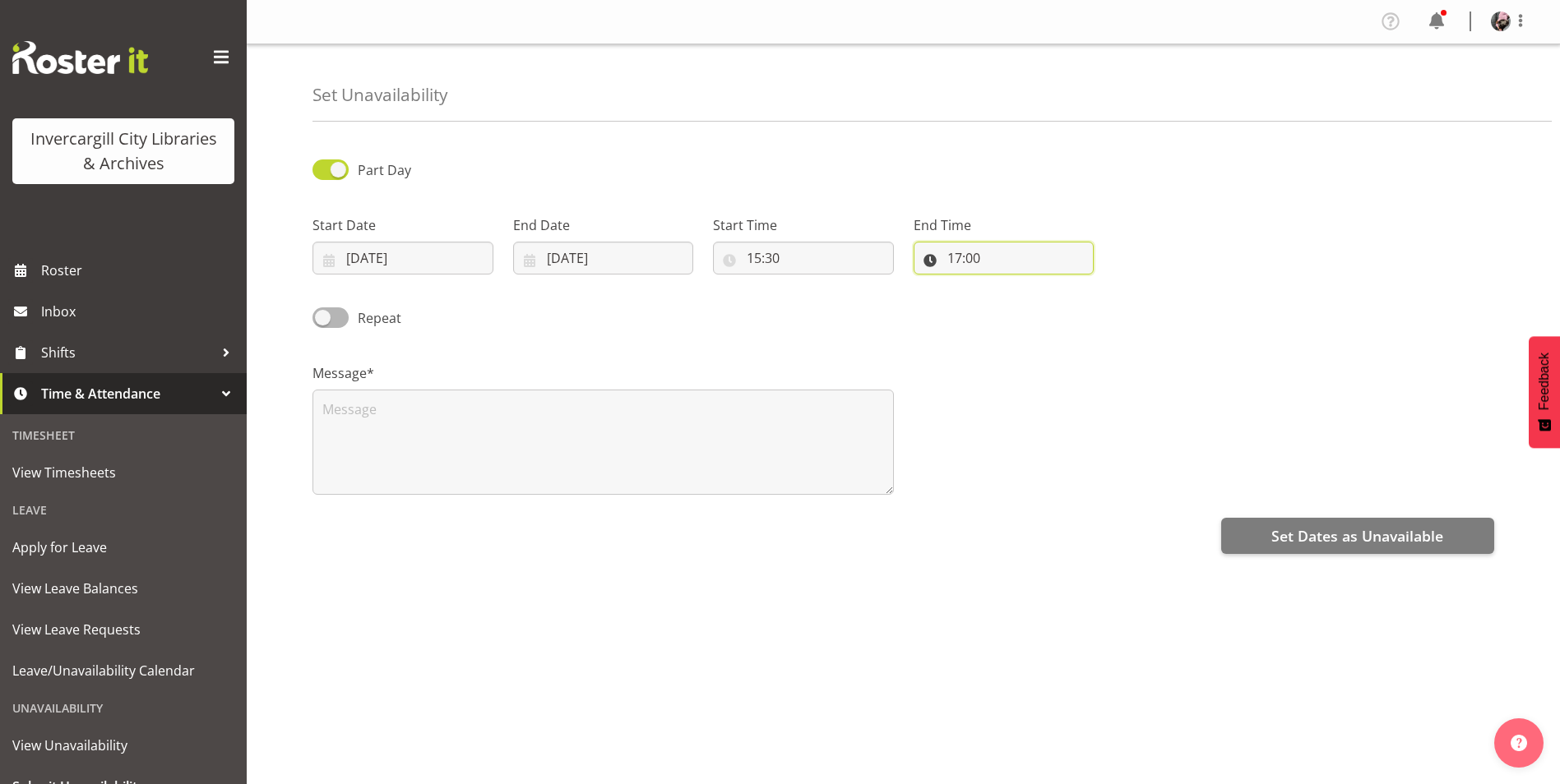
click at [957, 257] on input "17:00" at bounding box center [1003, 258] width 181 height 33
click at [1010, 303] on select "00 01 02 03 04 05 06 07 08 09 10 11 12 13 14 15 16 17 18 19 20 21 22 23" at bounding box center [1026, 300] width 37 height 33
select select "16"
click at [1008, 284] on select "00 01 02 03 04 05 06 07 08 09 10 11 12 13 14 15 16 17 18 19 20 21 22 23" at bounding box center [1026, 300] width 37 height 33
type input "16:00"
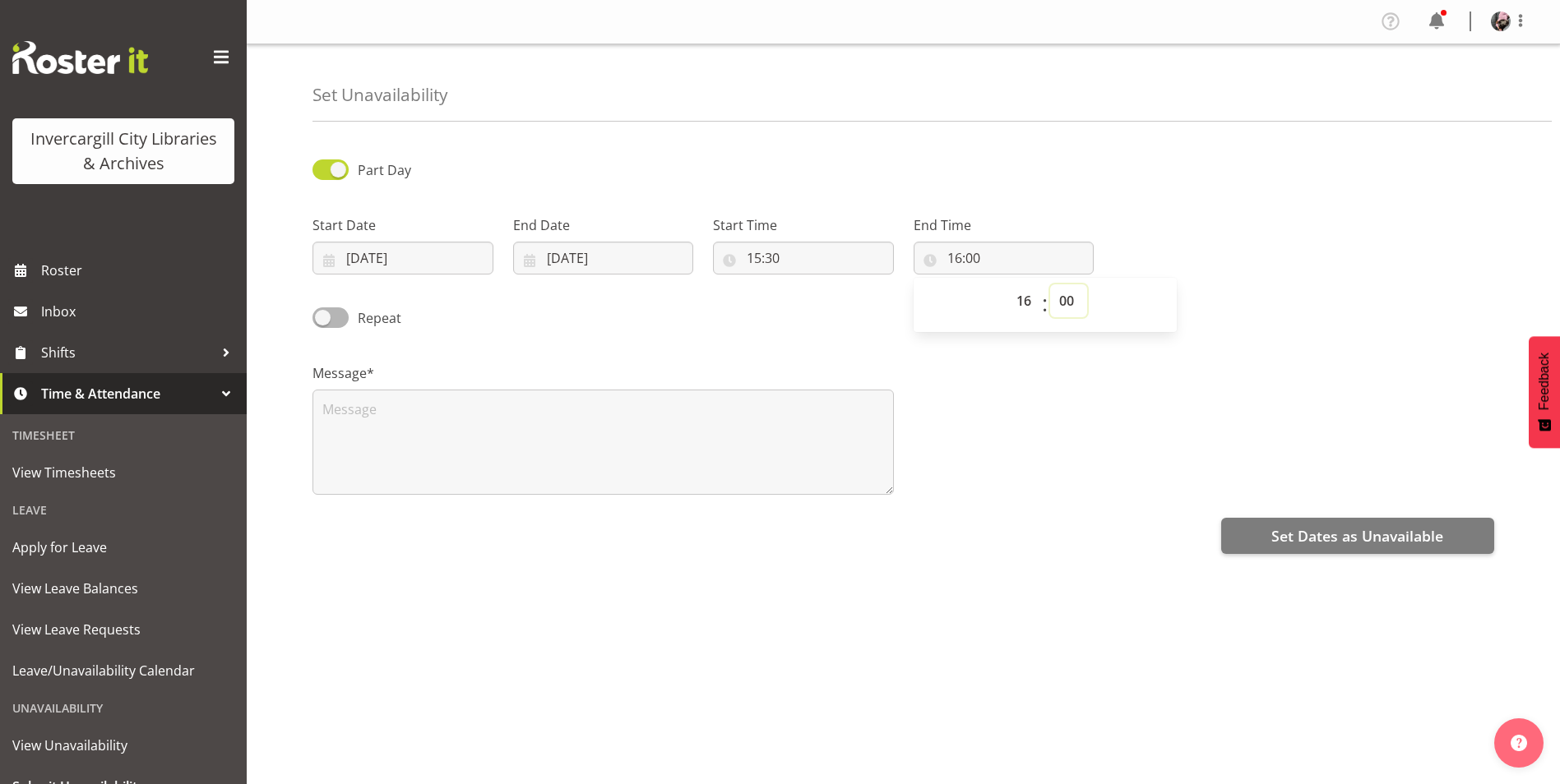
click at [1058, 299] on select "00 01 02 03 04 05 06 07 08 09 10 11 12 13 14 15 16 17 18 19 20 21 22 23 24 25 2…" at bounding box center [1068, 300] width 37 height 33
select select "30"
click at [1050, 284] on select "00 01 02 03 04 05 06 07 08 09 10 11 12 13 14 15 16 17 18 19 20 21 22 23 24 25 2…" at bounding box center [1068, 300] width 37 height 33
type input "16:30"
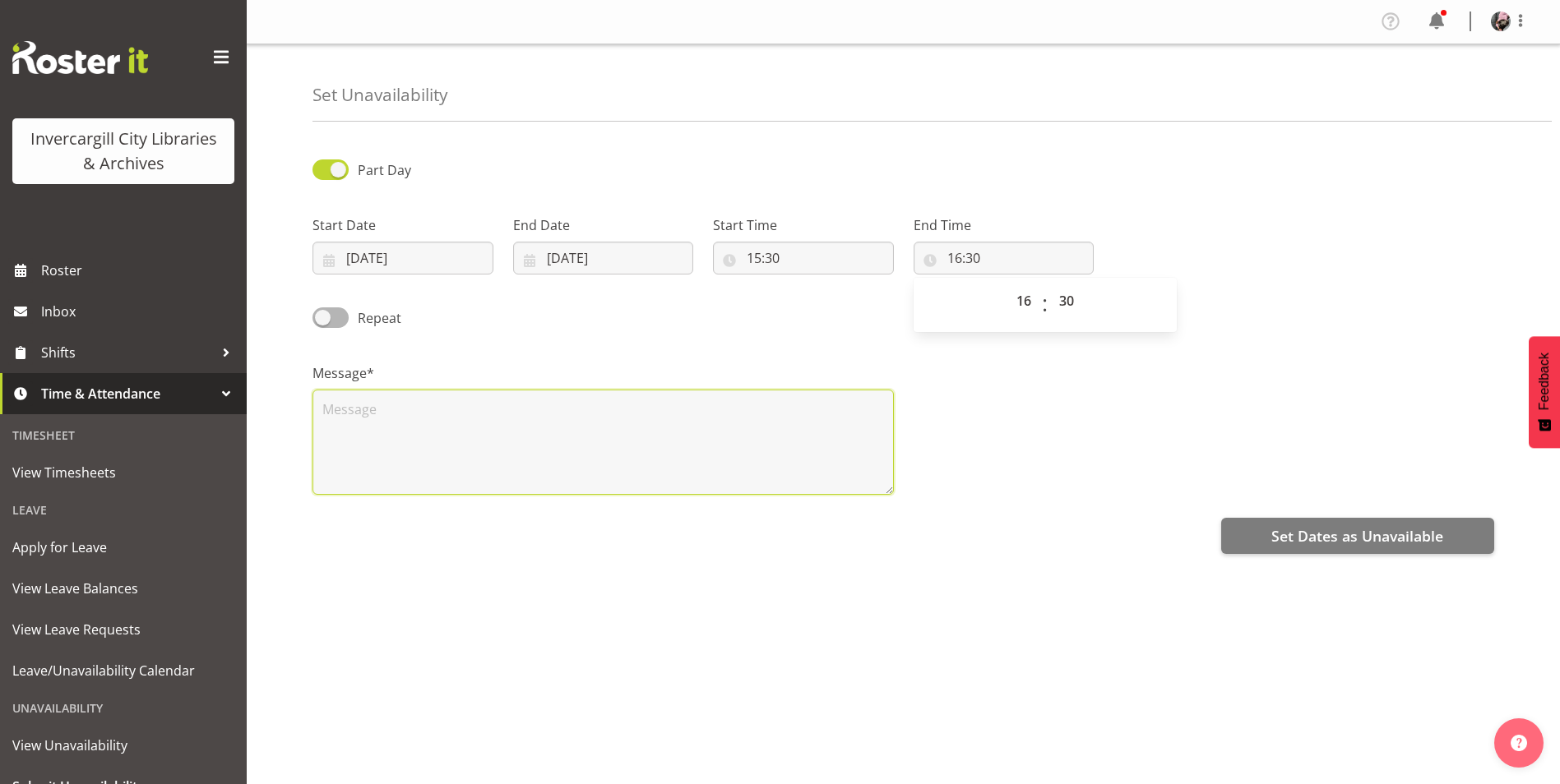
click at [651, 416] on textarea at bounding box center [603, 442] width 581 height 105
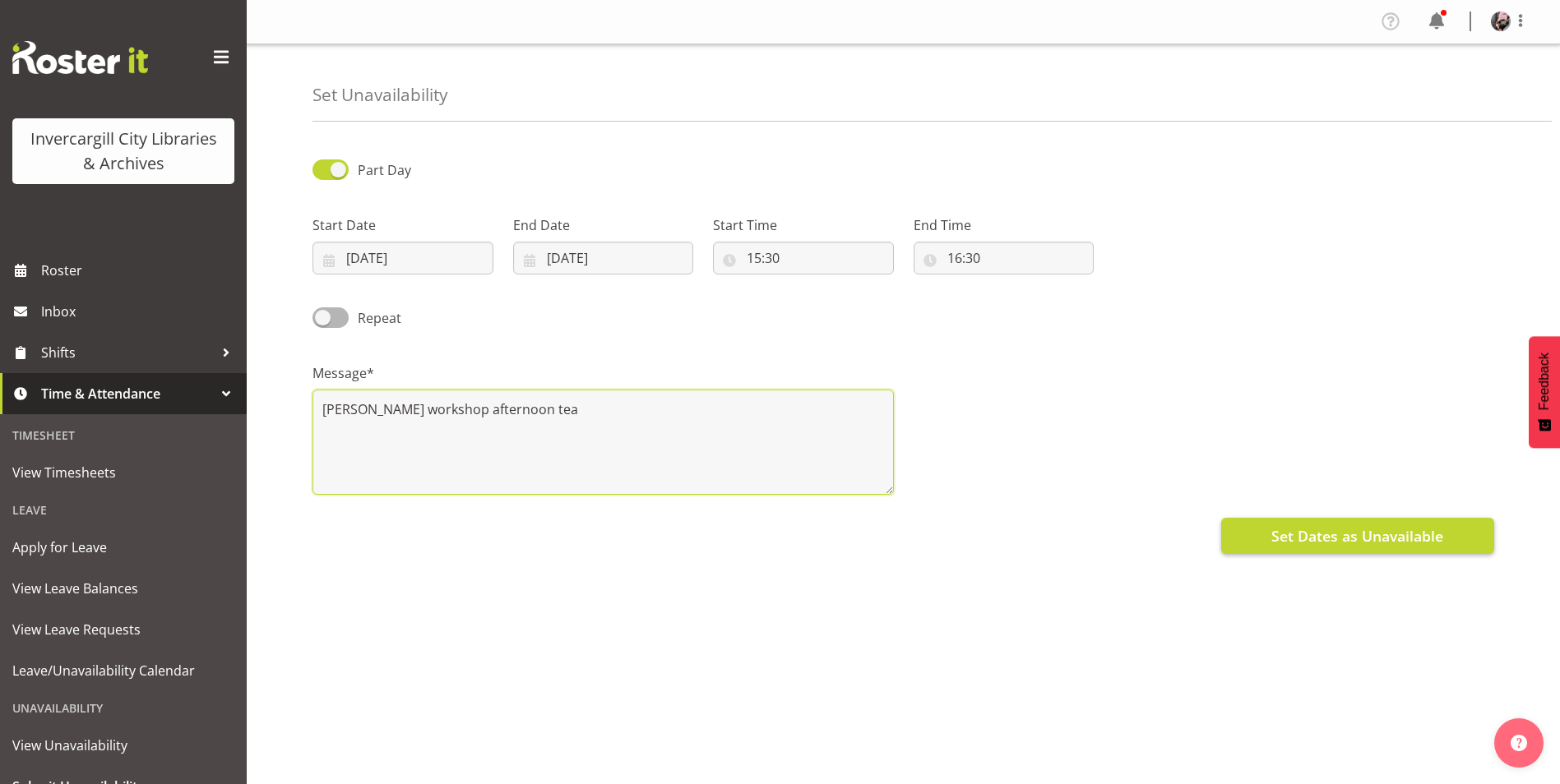
type textarea "clay doll workshop afternoon tea"
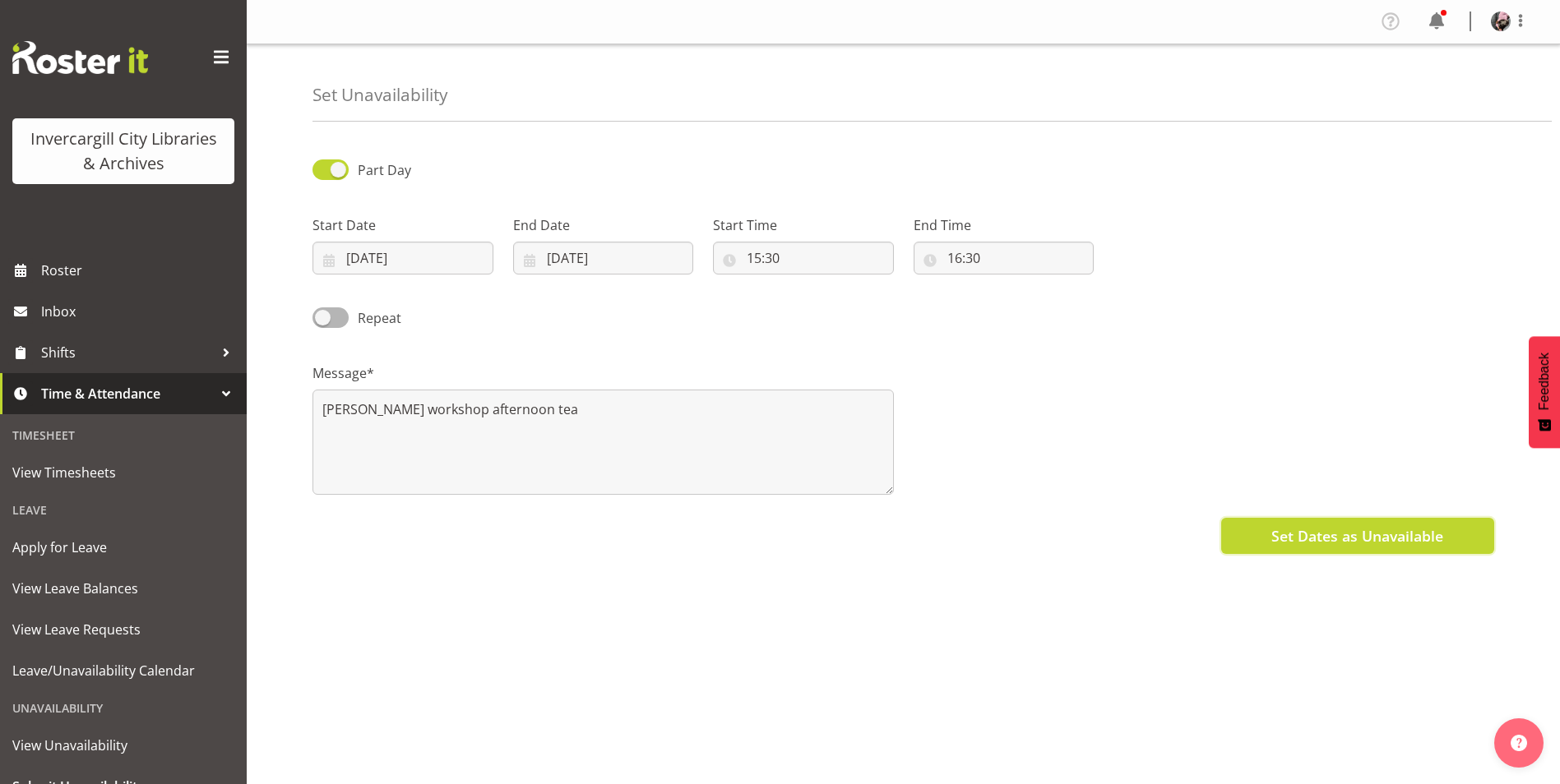
click at [1384, 549] on button "Set Dates as Unavailable" at bounding box center [1358, 535] width 273 height 36
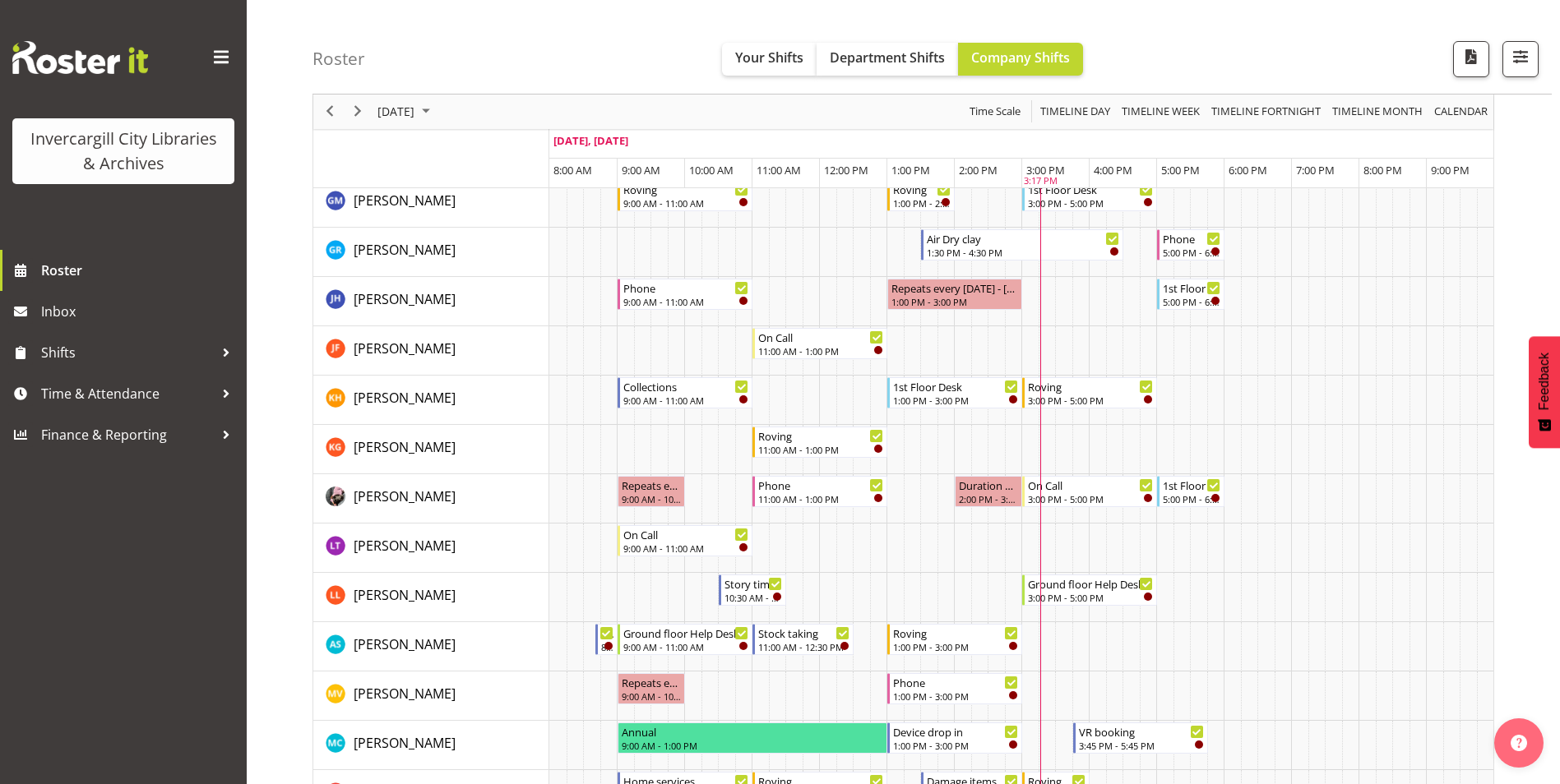
scroll to position [164, 0]
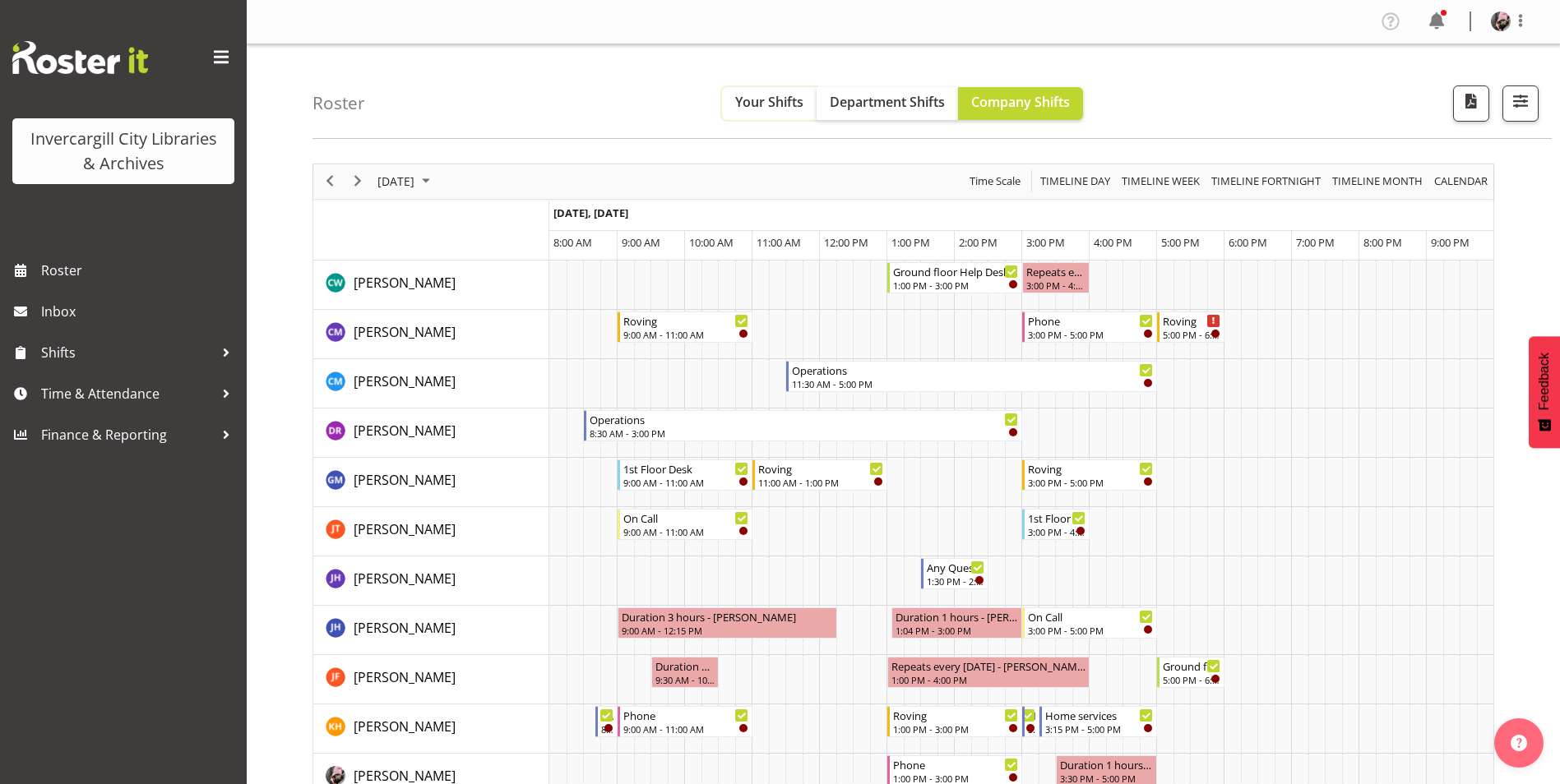
click at [789, 110] on span "Your Shifts" at bounding box center [769, 101] width 68 height 18
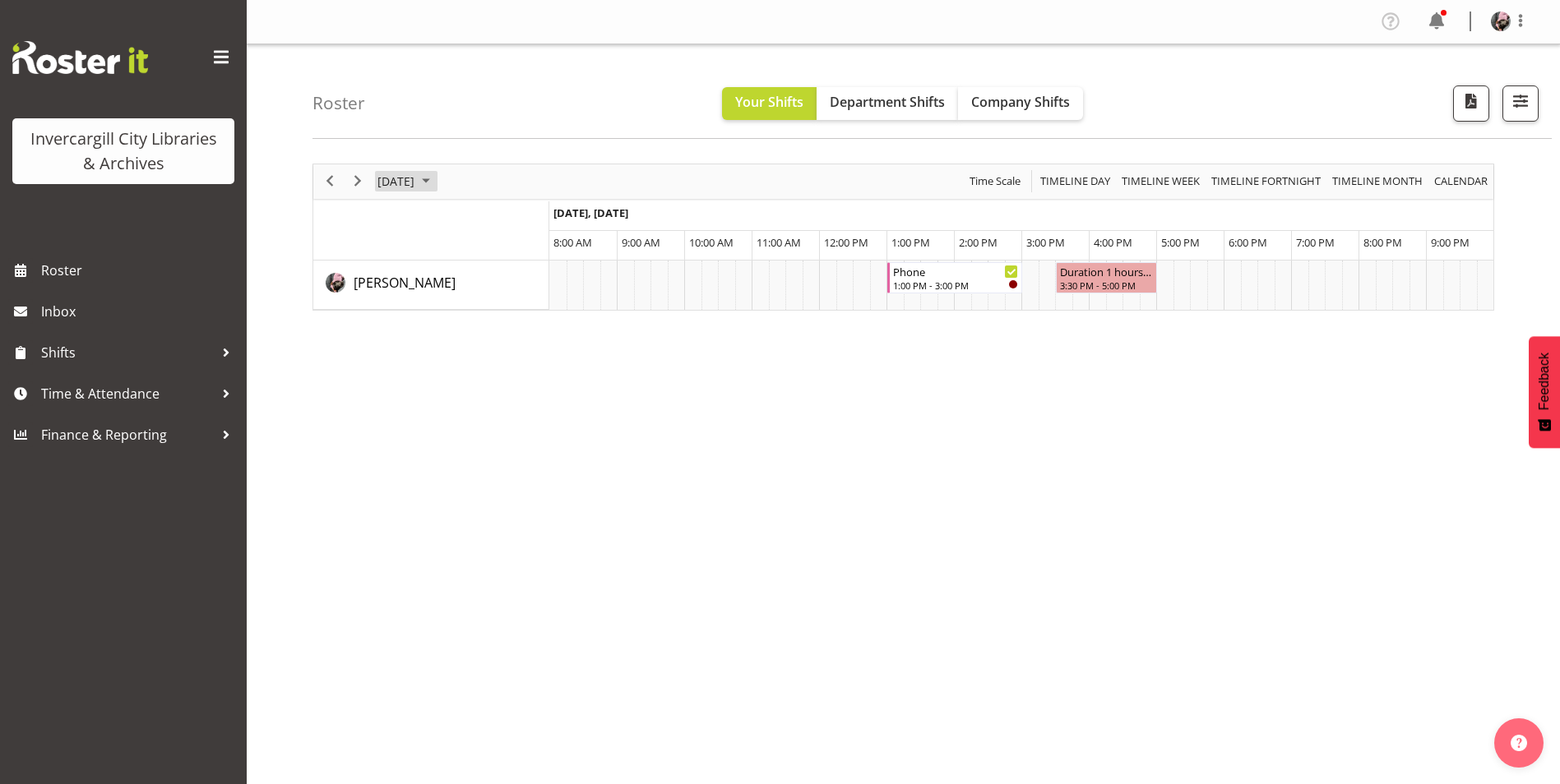
click at [416, 182] on span "September 16, 2025" at bounding box center [396, 181] width 40 height 20
click at [492, 362] on span "25" at bounding box center [499, 362] width 24 height 24
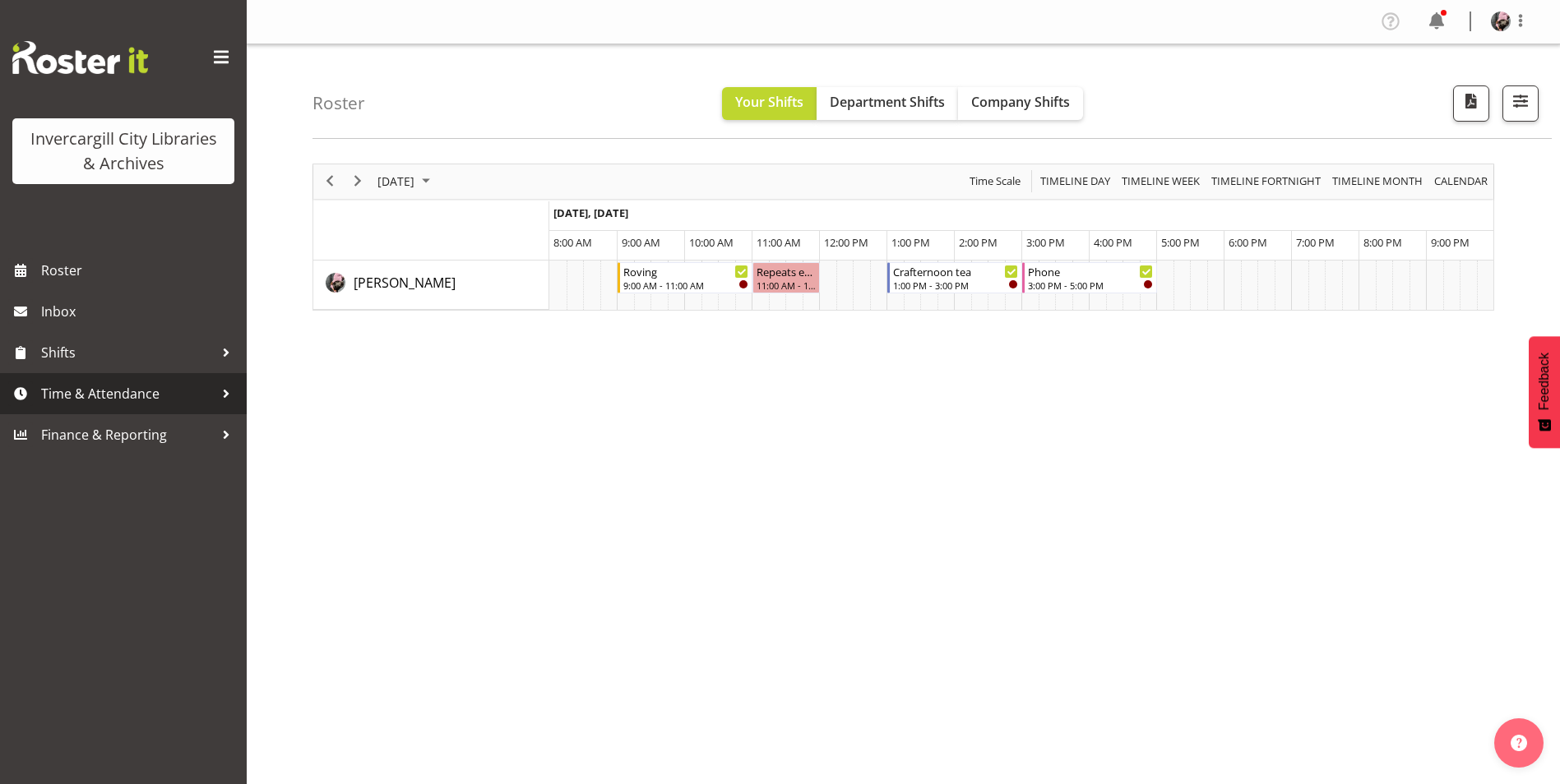
click at [183, 403] on span "Time & Attendance" at bounding box center [127, 394] width 173 height 24
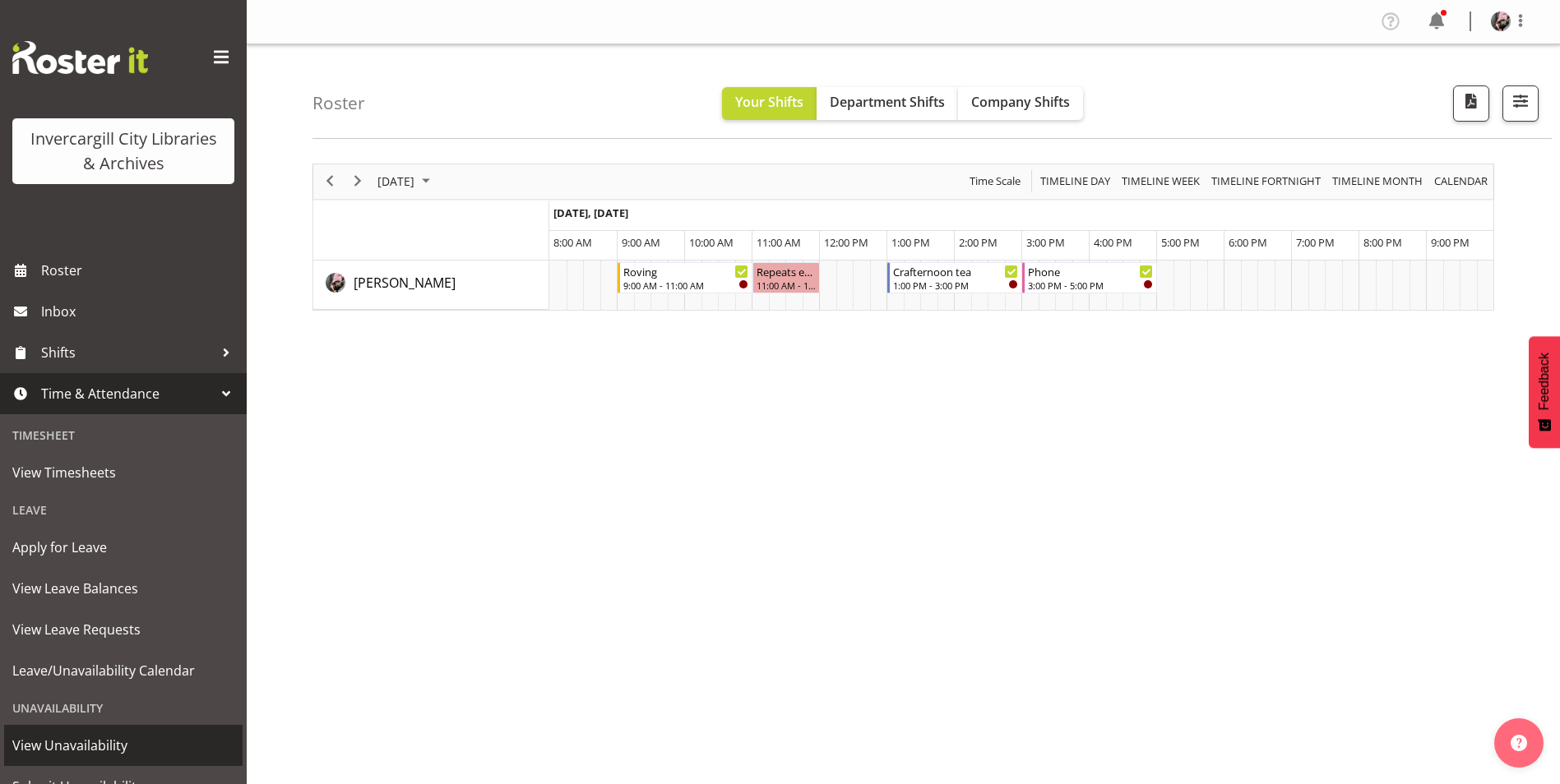
click at [125, 738] on span "View Unavailability" at bounding box center [123, 745] width 222 height 24
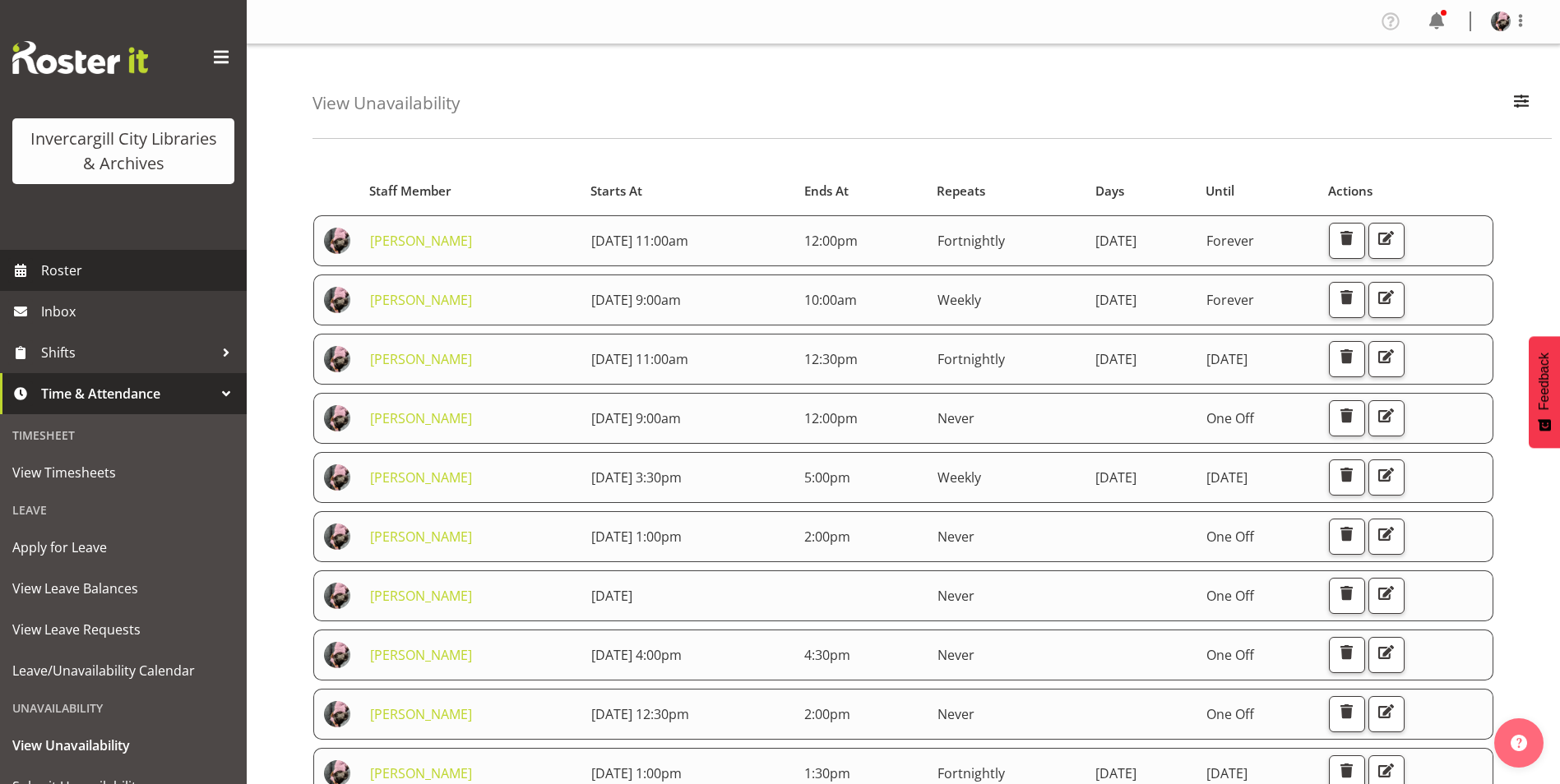
click at [124, 284] on link "Roster" at bounding box center [123, 270] width 247 height 41
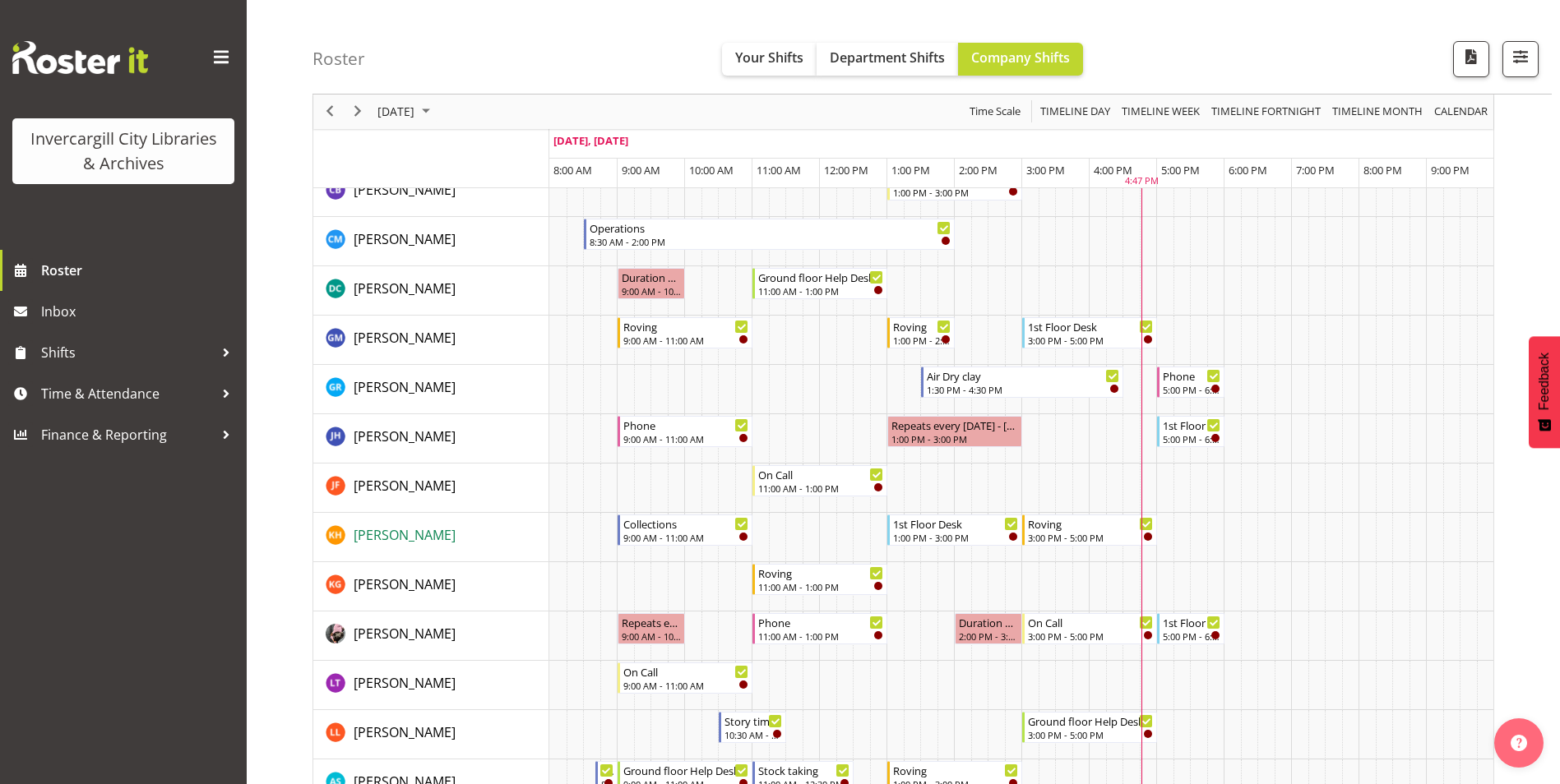
scroll to position [164, 0]
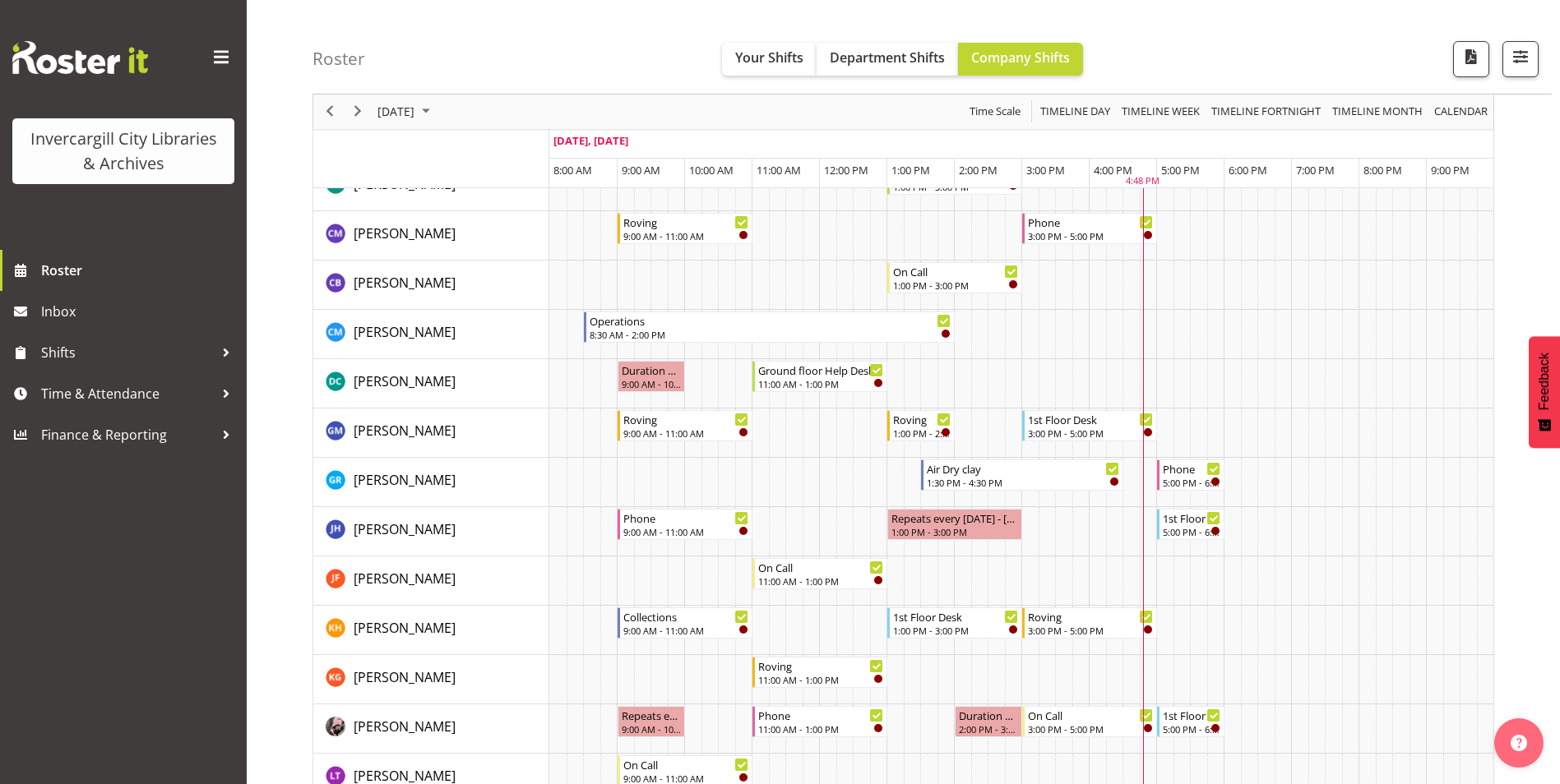
scroll to position [0, 0]
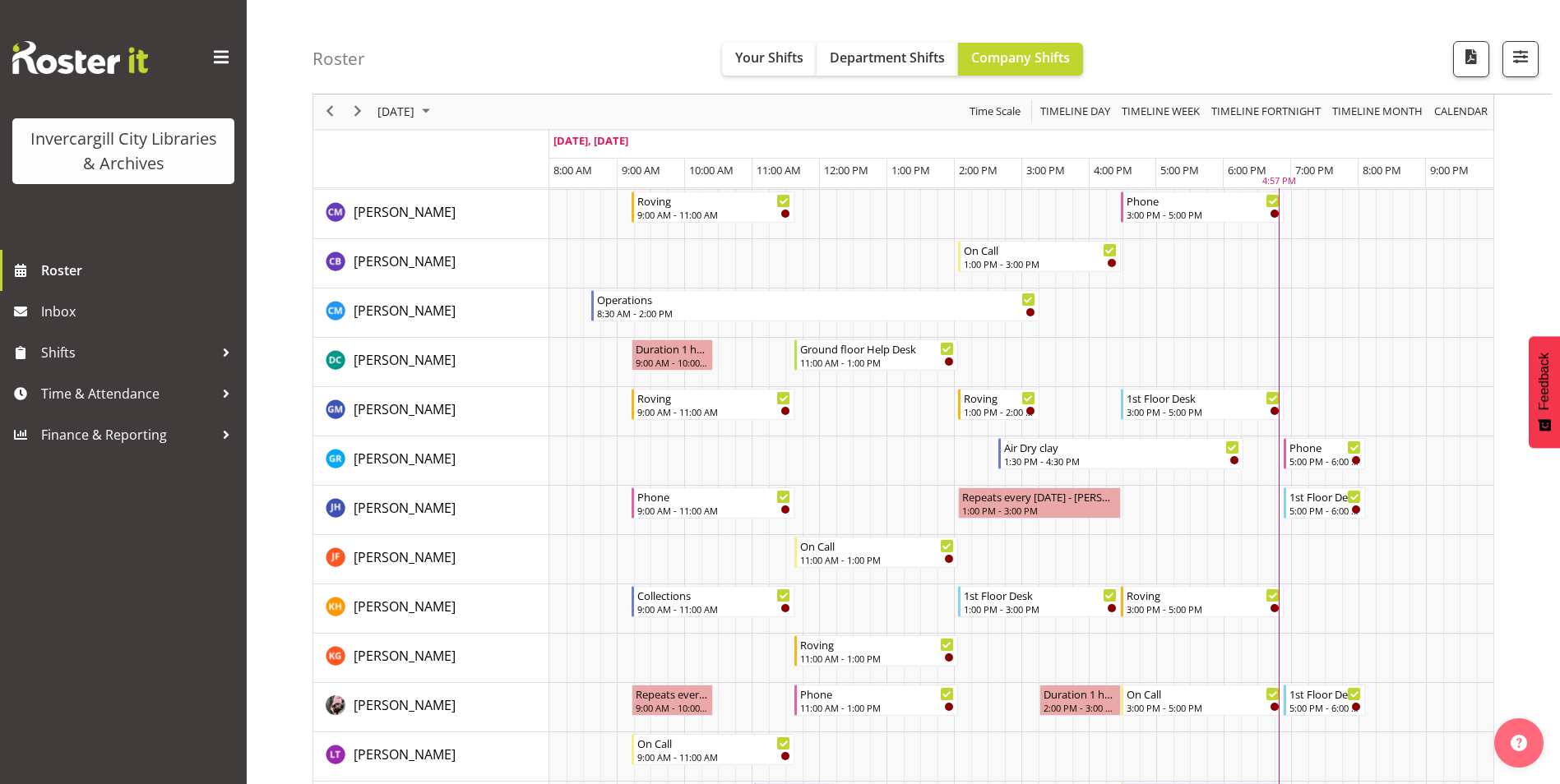
scroll to position [110, 0]
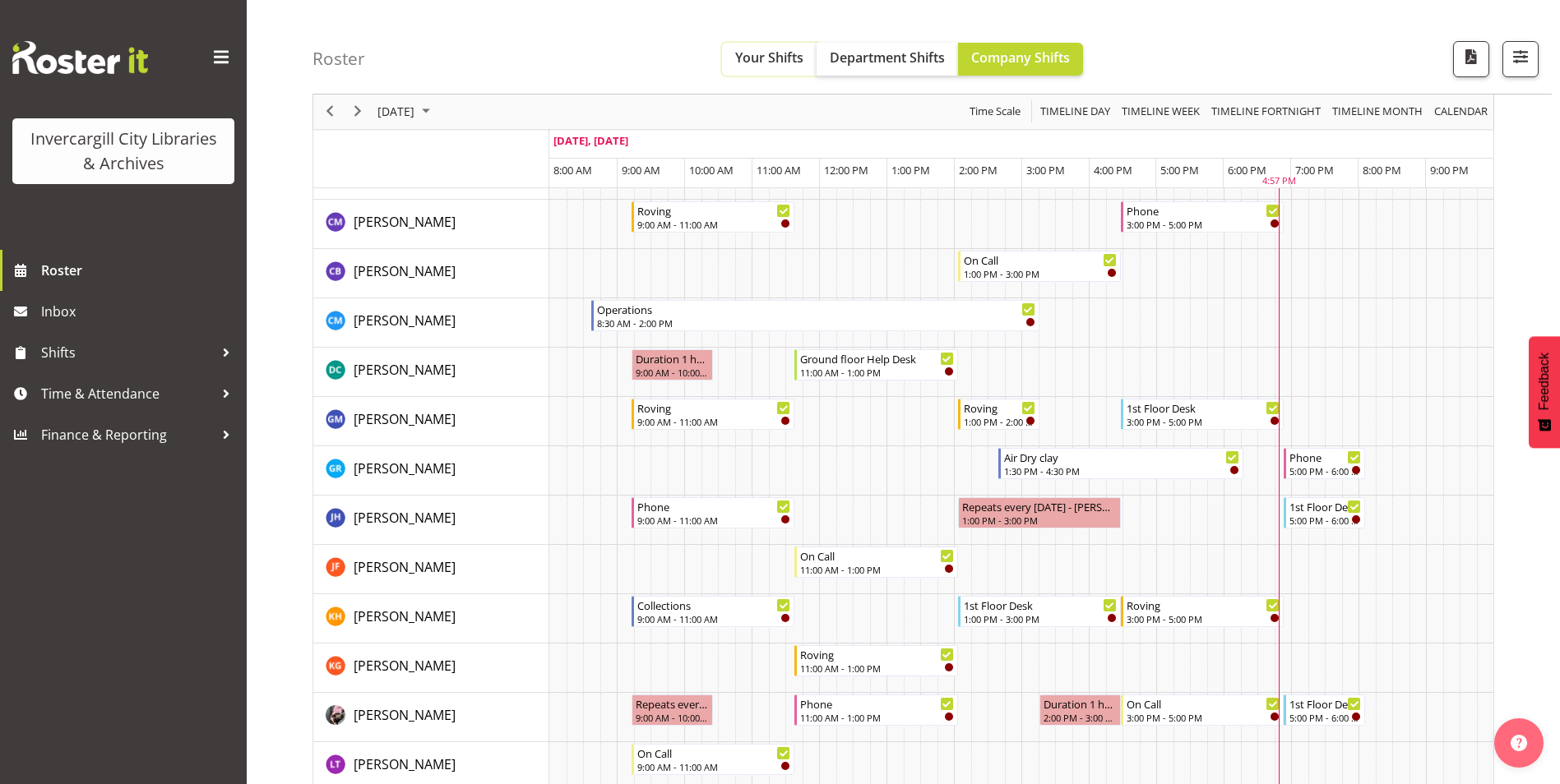
click at [735, 50] on span "Your Shifts" at bounding box center [769, 57] width 68 height 18
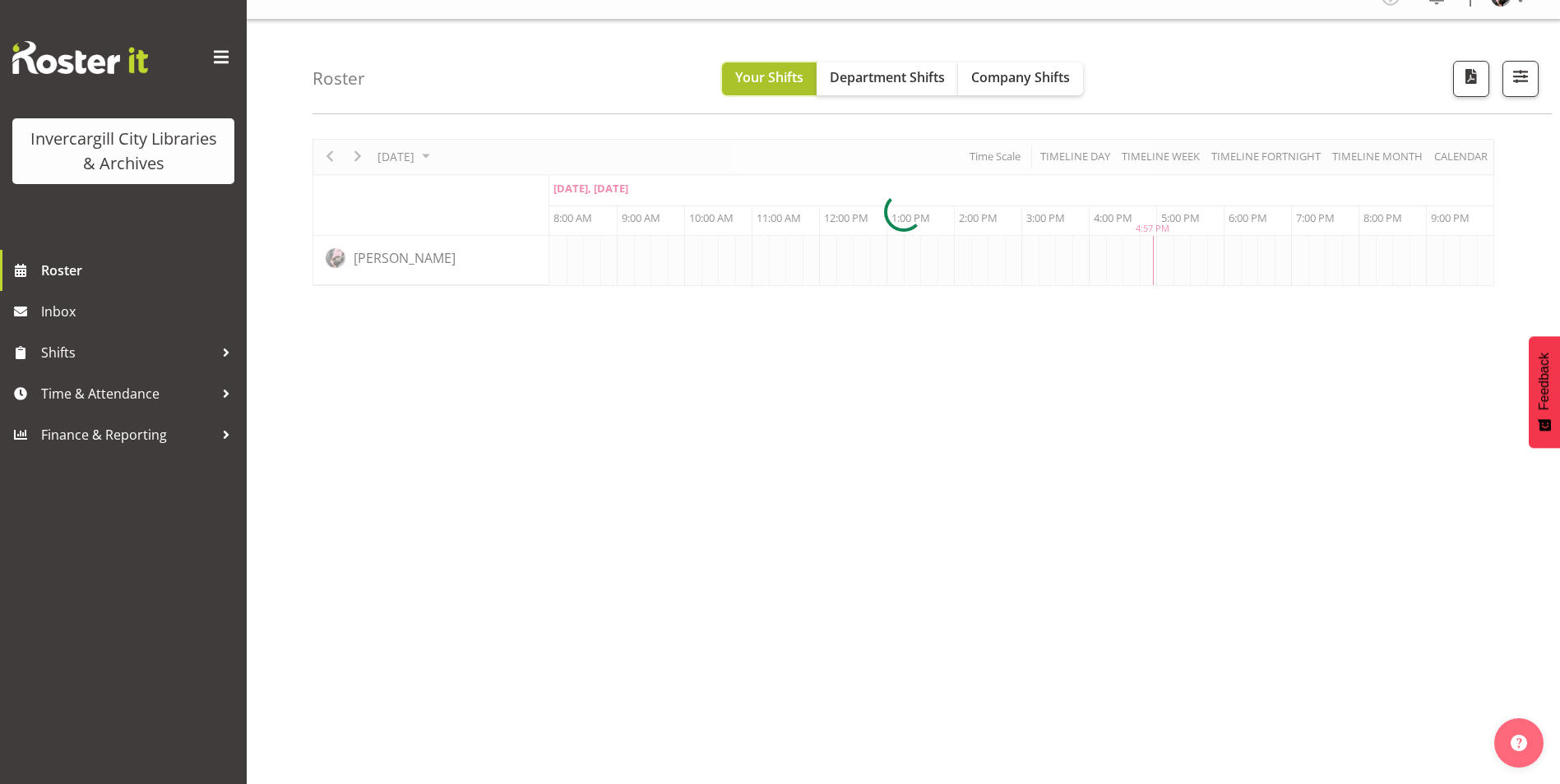
scroll to position [24, 0]
